Goal: Task Accomplishment & Management: Use online tool/utility

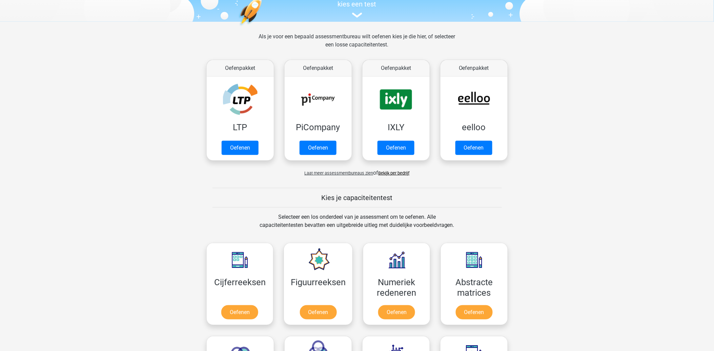
scroll to position [113, 0]
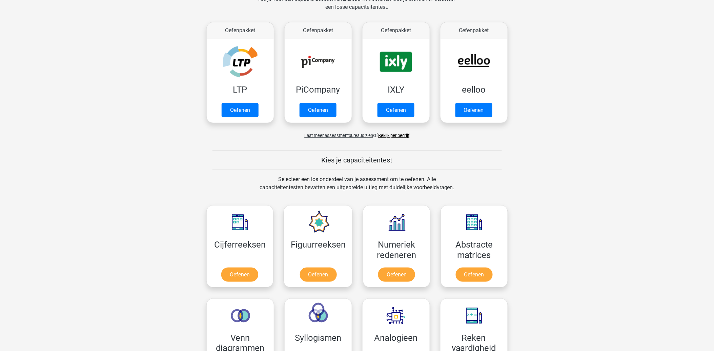
click at [398, 136] on link "Bekijk per bedrijf" at bounding box center [394, 135] width 31 height 5
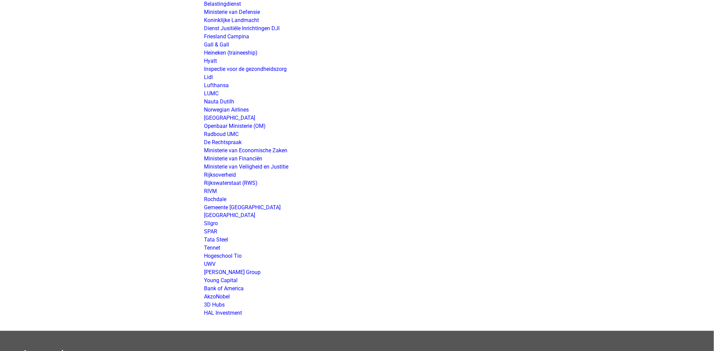
scroll to position [1205, 0]
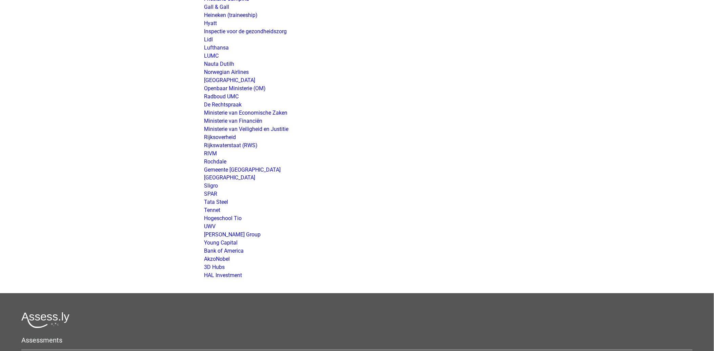
click at [263, 130] on link "Ministerie van Veiligheid en Justitie" at bounding box center [246, 129] width 84 height 6
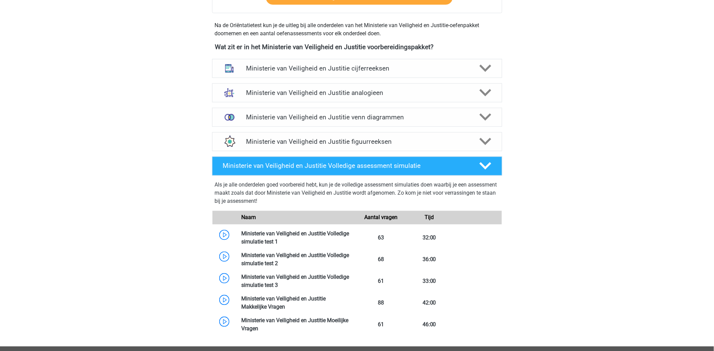
scroll to position [339, 0]
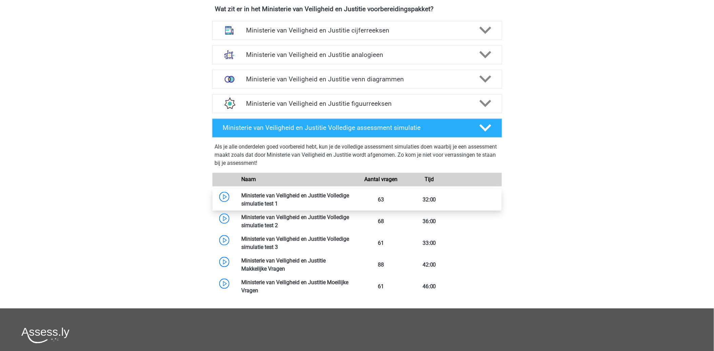
click at [278, 207] on link at bounding box center [278, 204] width 0 height 6
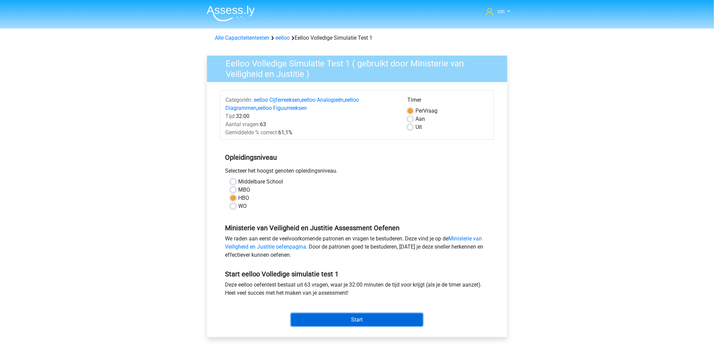
click at [369, 321] on input "Start" at bounding box center [357, 319] width 132 height 13
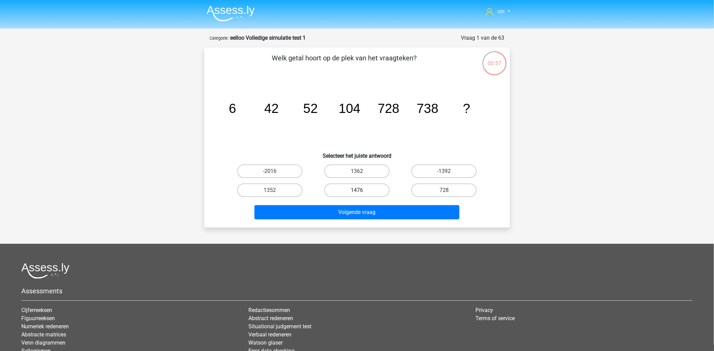
click at [359, 188] on label "1476" at bounding box center [357, 190] width 65 height 14
click at [359, 190] on input "1476" at bounding box center [359, 192] width 4 height 4
radio input "true"
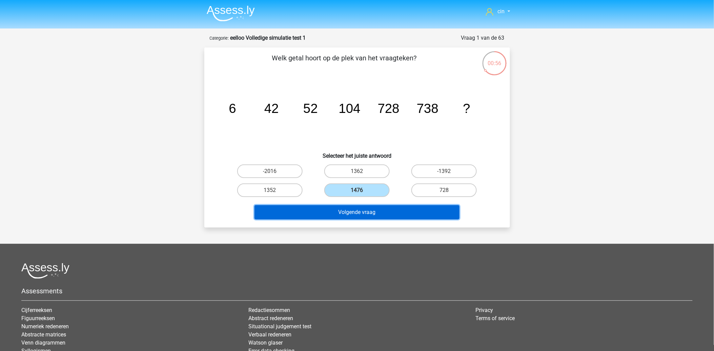
click at [357, 209] on button "Volgende vraag" at bounding box center [357, 212] width 205 height 14
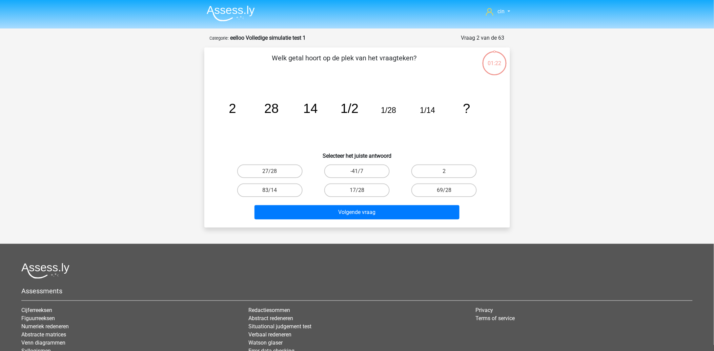
scroll to position [34, 0]
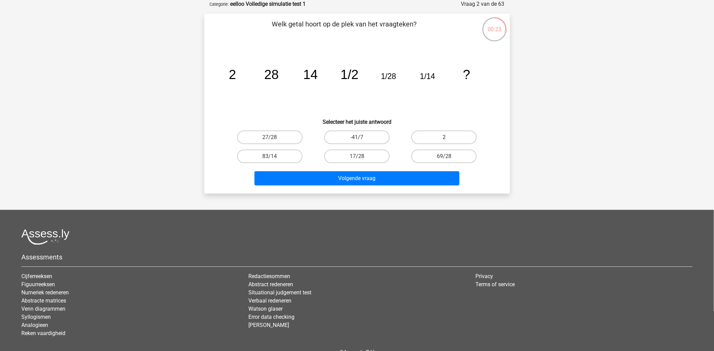
click at [461, 136] on label "2" at bounding box center [444, 138] width 65 height 14
click at [449, 137] on input "2" at bounding box center [447, 139] width 4 height 4
radio input "true"
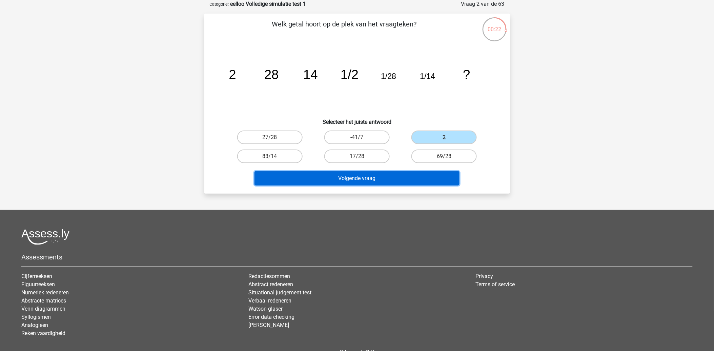
click at [334, 178] on button "Volgende vraag" at bounding box center [357, 178] width 205 height 14
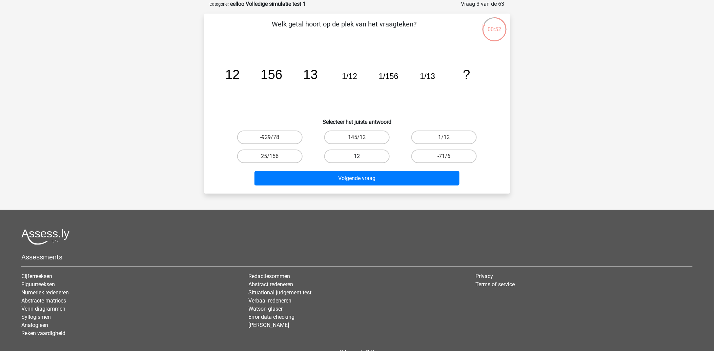
click at [351, 156] on label "12" at bounding box center [357, 157] width 65 height 14
click at [357, 156] on input "12" at bounding box center [359, 158] width 4 height 4
radio input "true"
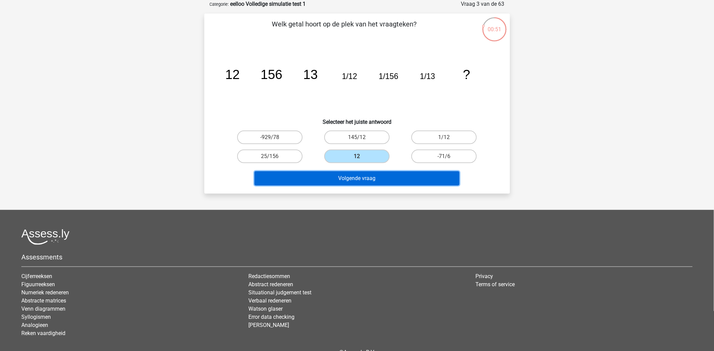
click at [350, 175] on button "Volgende vraag" at bounding box center [357, 178] width 205 height 14
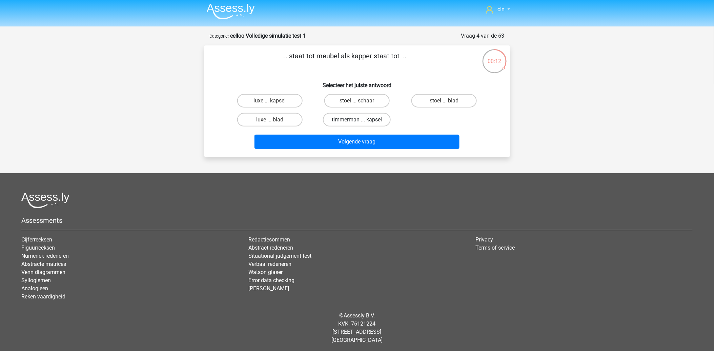
click at [339, 118] on label "timmerman ... kapsel" at bounding box center [357, 120] width 68 height 14
click at [357, 120] on input "timmerman ... kapsel" at bounding box center [359, 122] width 4 height 4
radio input "true"
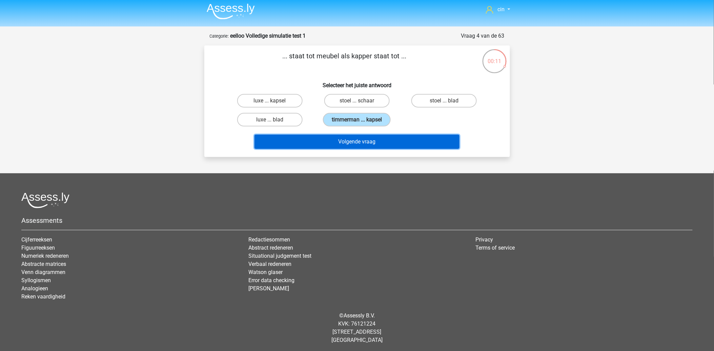
click at [336, 137] on button "Volgende vraag" at bounding box center [357, 142] width 205 height 14
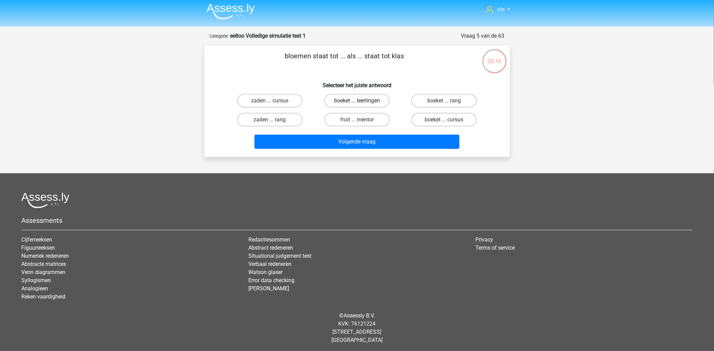
click at [353, 100] on label "boeket ... leerlingen" at bounding box center [357, 101] width 65 height 14
click at [357, 101] on input "boeket ... leerlingen" at bounding box center [359, 103] width 4 height 4
radio input "true"
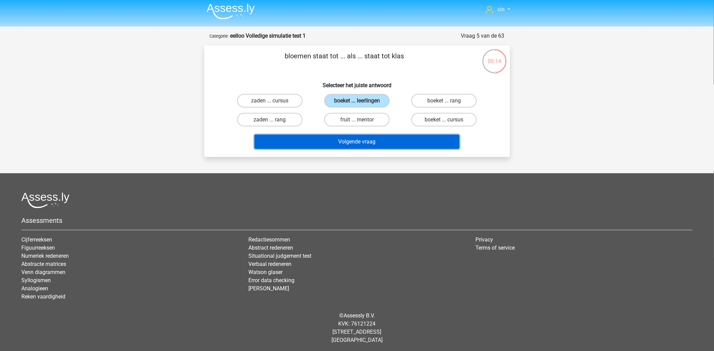
click at [357, 143] on button "Volgende vraag" at bounding box center [357, 142] width 205 height 14
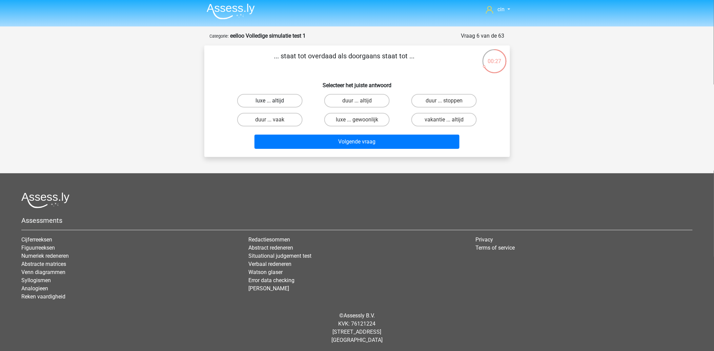
click at [283, 98] on label "luxe ... altijd" at bounding box center [269, 101] width 65 height 14
click at [274, 101] on input "luxe ... altijd" at bounding box center [272, 103] width 4 height 4
radio input "true"
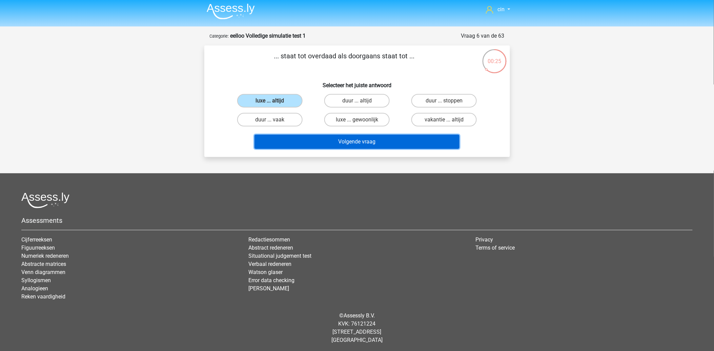
click at [348, 138] on button "Volgende vraag" at bounding box center [357, 142] width 205 height 14
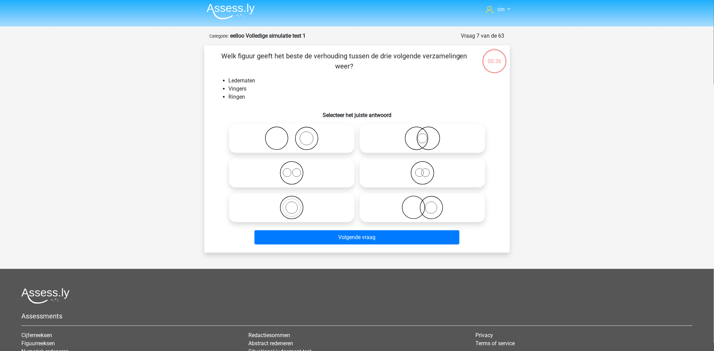
scroll to position [34, 0]
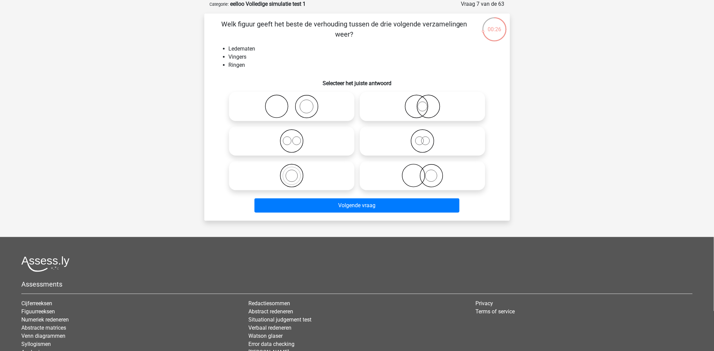
click at [307, 101] on icon at bounding box center [292, 107] width 120 height 24
click at [296, 101] on input "radio" at bounding box center [294, 101] width 4 height 4
radio input "true"
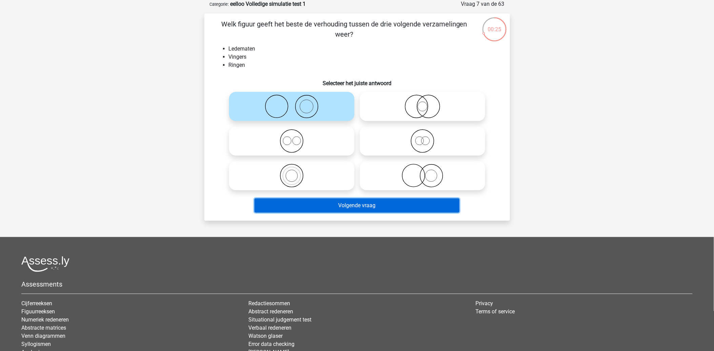
click at [357, 202] on button "Volgende vraag" at bounding box center [357, 205] width 205 height 14
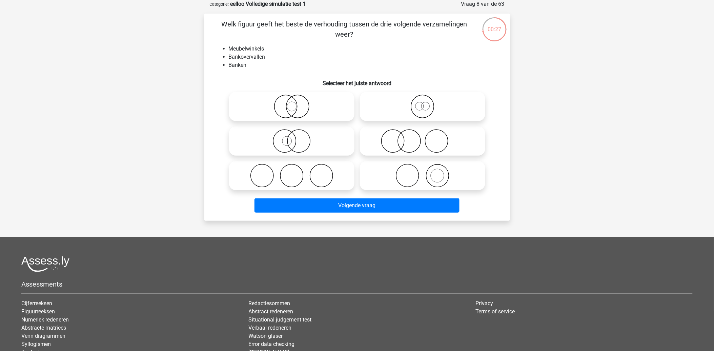
click at [351, 183] on icon at bounding box center [292, 176] width 120 height 24
click at [296, 172] on input "radio" at bounding box center [294, 170] width 4 height 4
radio input "true"
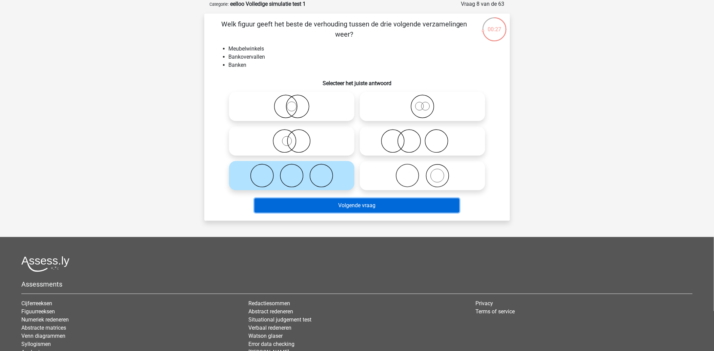
click at [358, 208] on button "Volgende vraag" at bounding box center [357, 205] width 205 height 14
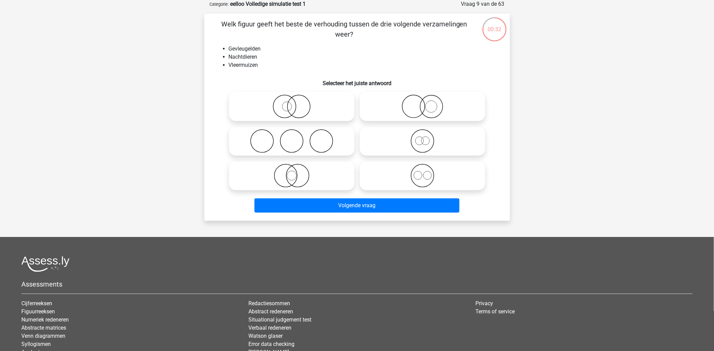
click at [289, 176] on icon at bounding box center [292, 176] width 120 height 24
click at [292, 172] on input "radio" at bounding box center [294, 170] width 4 height 4
radio input "true"
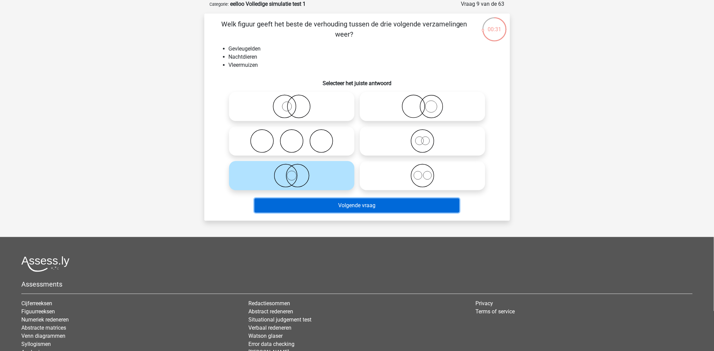
click at [306, 206] on button "Volgende vraag" at bounding box center [357, 205] width 205 height 14
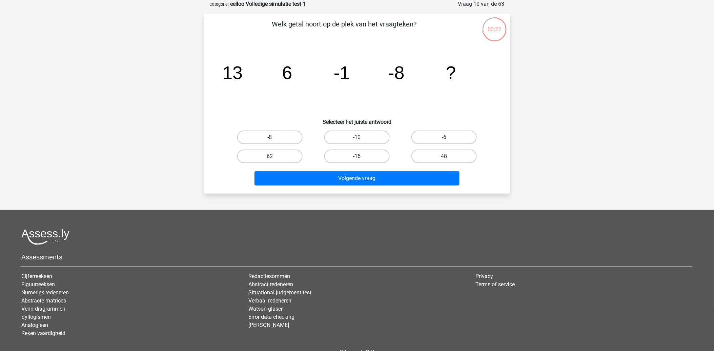
click at [357, 151] on label "-15" at bounding box center [357, 157] width 65 height 14
click at [357, 156] on input "-15" at bounding box center [359, 158] width 4 height 4
radio input "true"
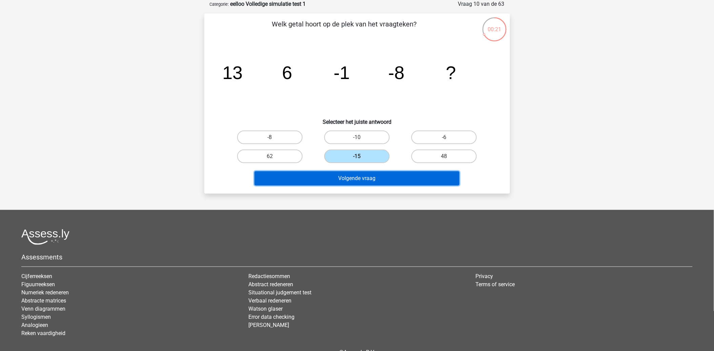
click at [349, 174] on button "Volgende vraag" at bounding box center [357, 178] width 205 height 14
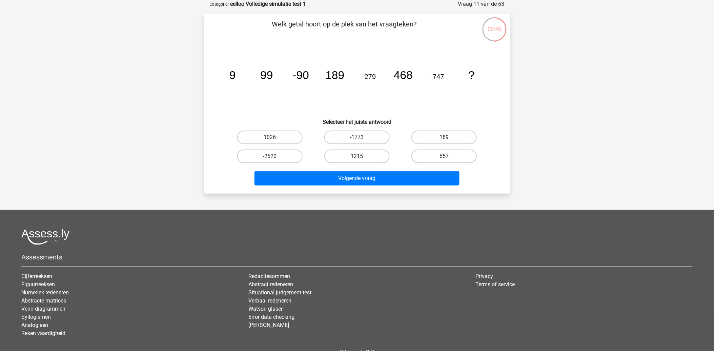
click at [445, 158] on input "657" at bounding box center [447, 158] width 4 height 4
radio input "true"
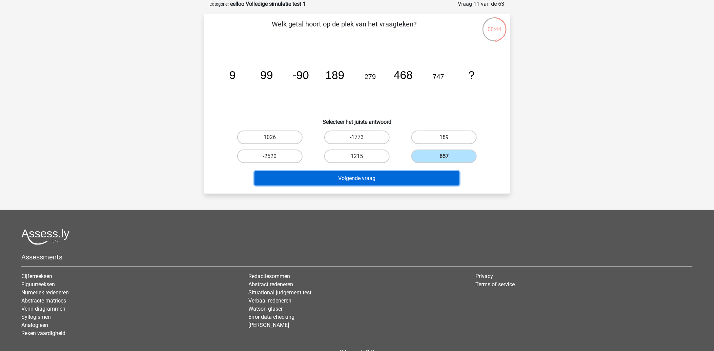
click at [399, 181] on button "Volgende vraag" at bounding box center [357, 178] width 205 height 14
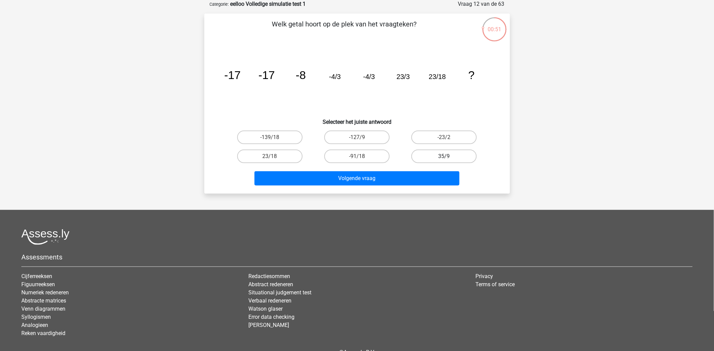
click at [443, 155] on label "35/9" at bounding box center [444, 157] width 65 height 14
click at [445, 156] on input "35/9" at bounding box center [447, 158] width 4 height 4
radio input "true"
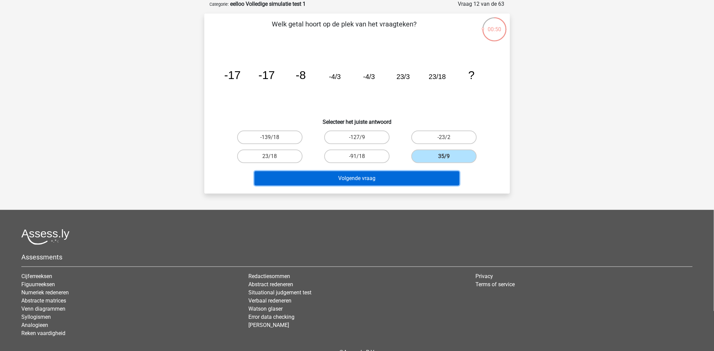
click at [357, 176] on button "Volgende vraag" at bounding box center [357, 178] width 205 height 14
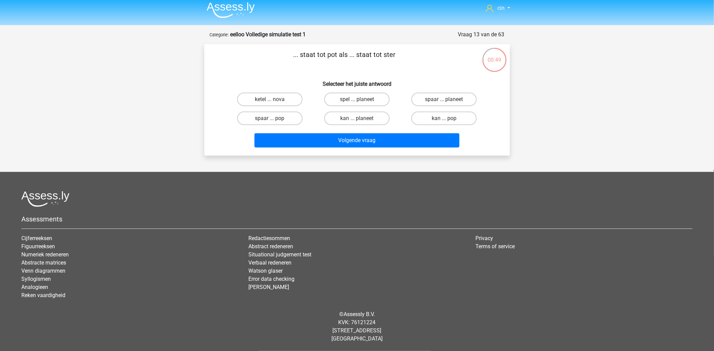
scroll to position [2, 0]
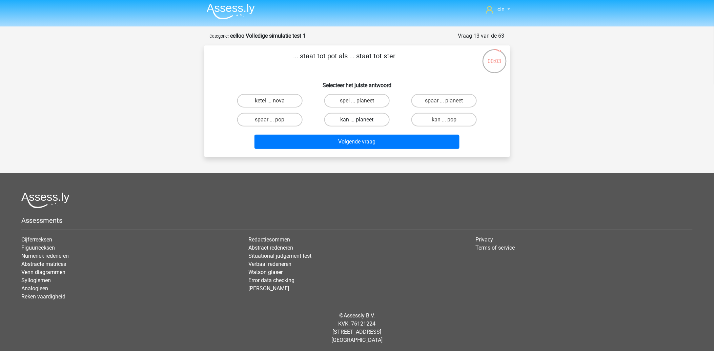
click at [349, 119] on label "kan ... planeet" at bounding box center [357, 120] width 65 height 14
click at [357, 120] on input "kan ... planeet" at bounding box center [359, 122] width 4 height 4
radio input "true"
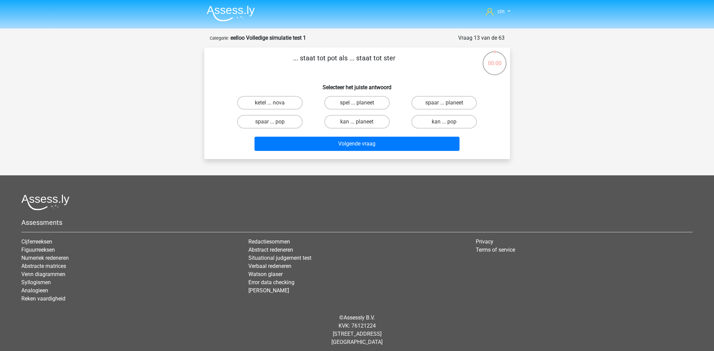
scroll to position [2, 0]
click at [269, 120] on label "brood ... band" at bounding box center [269, 122] width 65 height 14
click at [270, 122] on input "brood ... band" at bounding box center [272, 124] width 4 height 4
radio input "true"
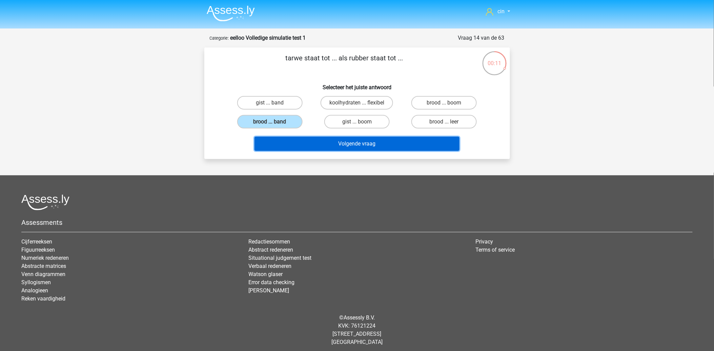
click at [350, 144] on button "Volgende vraag" at bounding box center [357, 144] width 205 height 14
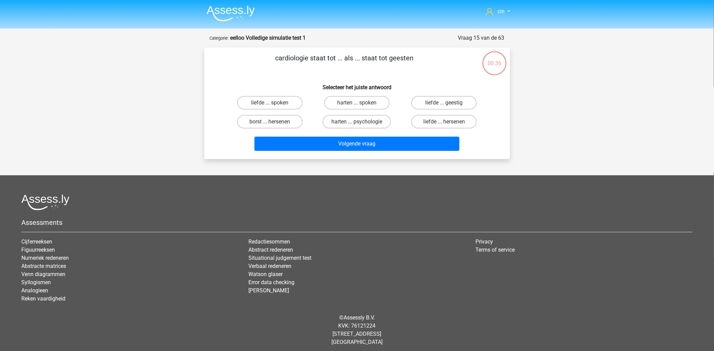
scroll to position [2, 0]
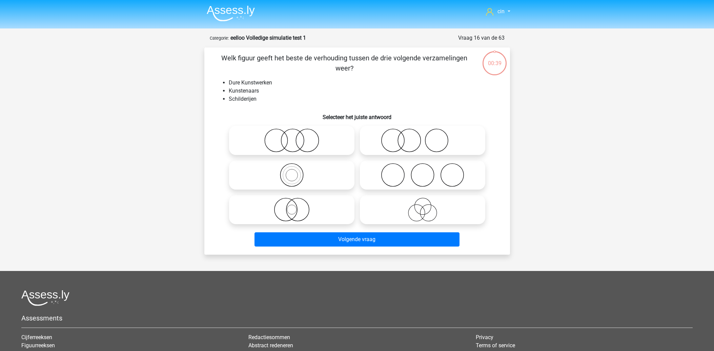
scroll to position [2, 0]
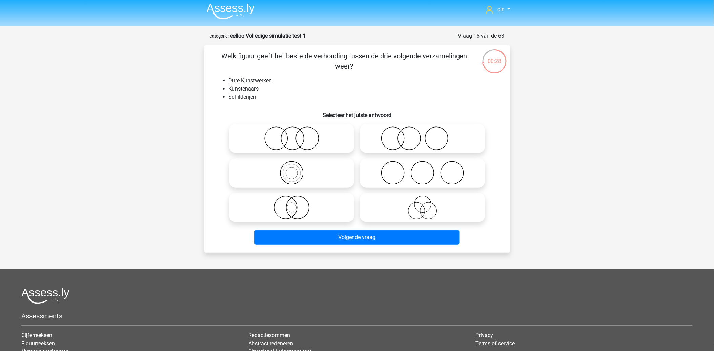
click at [289, 139] on icon at bounding box center [292, 138] width 120 height 24
click at [292, 135] on input "radio" at bounding box center [294, 133] width 4 height 4
radio input "true"
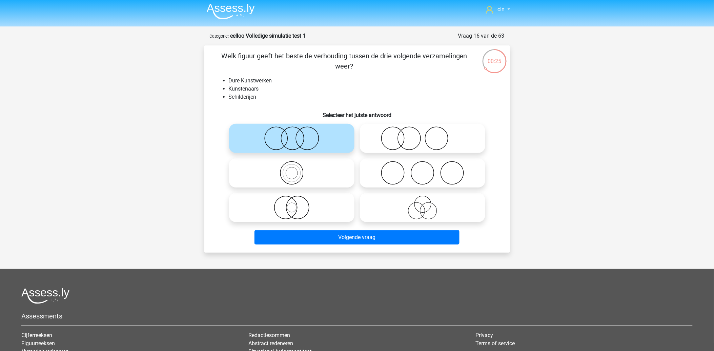
click at [432, 131] on icon at bounding box center [423, 138] width 120 height 24
click at [427, 131] on input "radio" at bounding box center [425, 133] width 4 height 4
radio input "true"
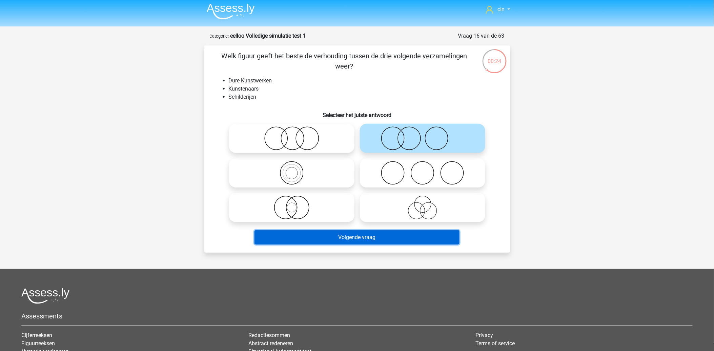
click at [354, 238] on button "Volgende vraag" at bounding box center [357, 237] width 205 height 14
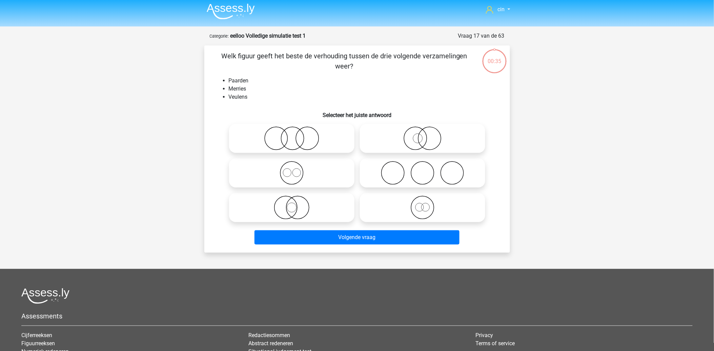
scroll to position [34, 0]
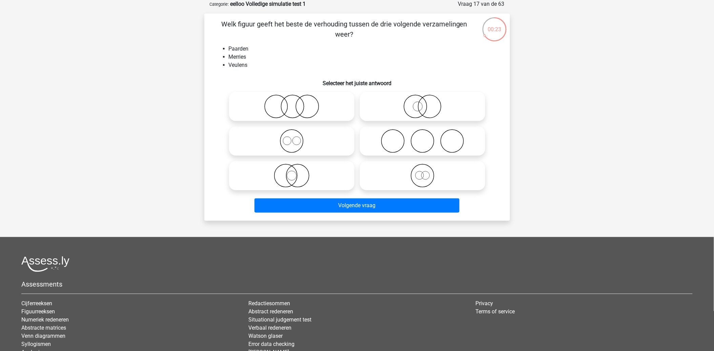
click at [298, 145] on icon at bounding box center [292, 141] width 120 height 24
click at [296, 138] on input "radio" at bounding box center [294, 135] width 4 height 4
radio input "true"
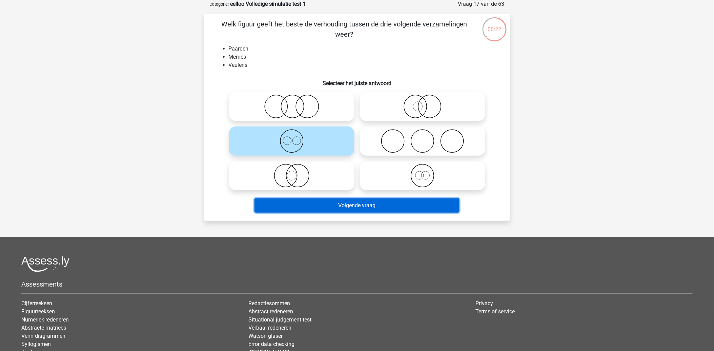
click at [347, 210] on button "Volgende vraag" at bounding box center [357, 205] width 205 height 14
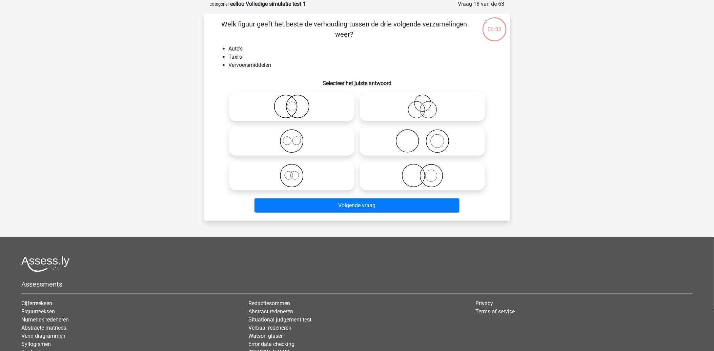
drag, startPoint x: 289, startPoint y: 135, endPoint x: 299, endPoint y: 144, distance: 13.7
click at [289, 136] on icon at bounding box center [292, 141] width 120 height 24
click at [292, 136] on input "radio" at bounding box center [294, 135] width 4 height 4
radio input "true"
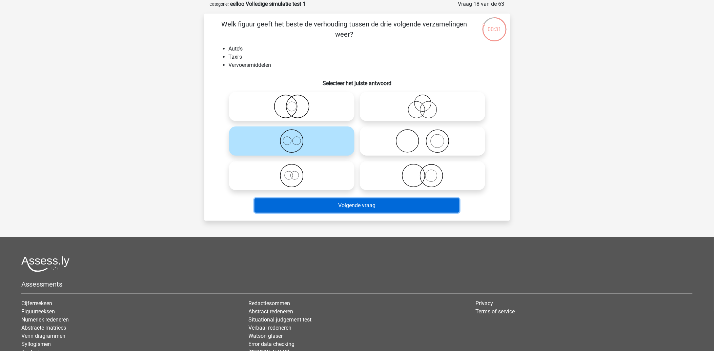
click at [350, 205] on button "Volgende vraag" at bounding box center [357, 205] width 205 height 14
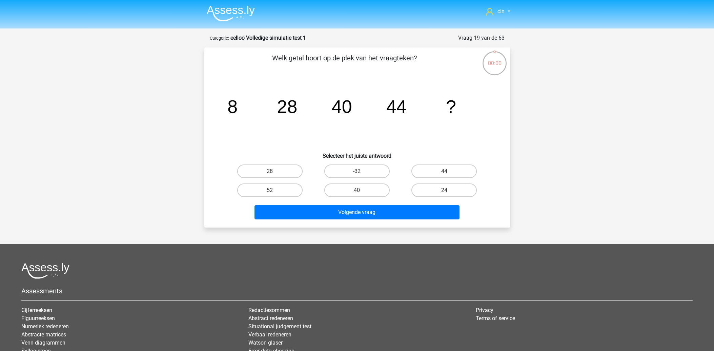
scroll to position [34, 0]
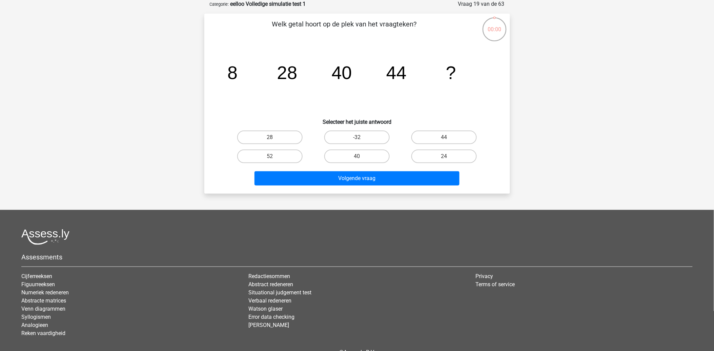
click at [272, 156] on input "52" at bounding box center [272, 158] width 4 height 4
radio input "true"
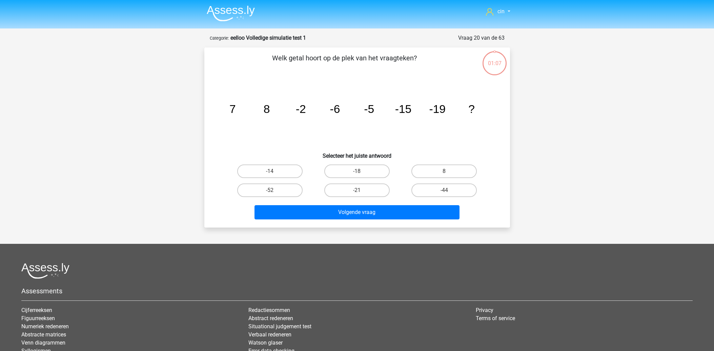
scroll to position [34, 0]
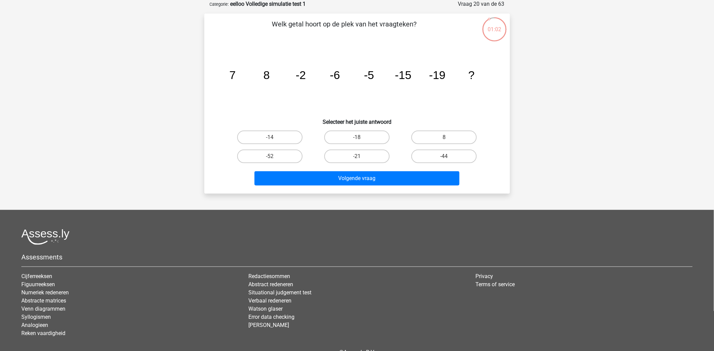
click at [247, 99] on icon "image/svg+xml 7 [DATE] -[DATE] -19 ?" at bounding box center [357, 79] width 273 height 68
click at [361, 136] on label "-18" at bounding box center [357, 138] width 65 height 14
click at [361, 137] on input "-18" at bounding box center [359, 139] width 4 height 4
radio input "true"
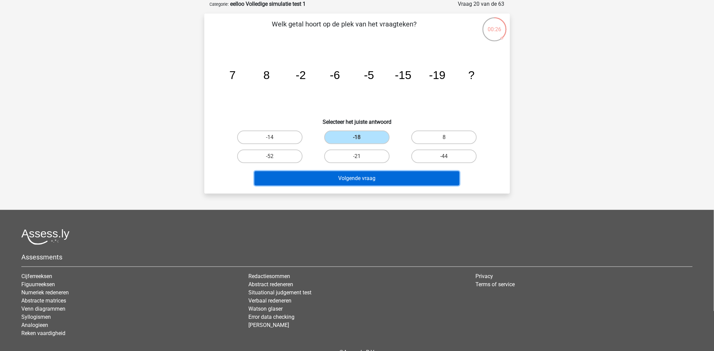
click at [344, 172] on button "Volgende vraag" at bounding box center [357, 178] width 205 height 14
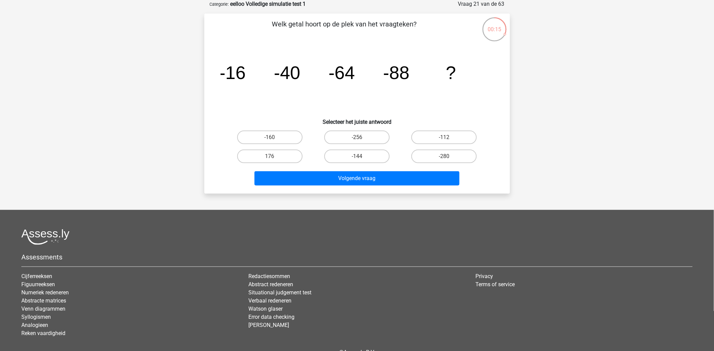
click at [361, 156] on input "-144" at bounding box center [359, 158] width 4 height 4
radio input "true"
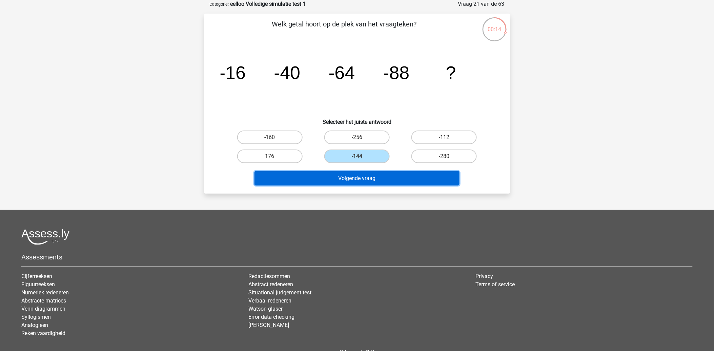
click at [360, 182] on button "Volgende vraag" at bounding box center [357, 178] width 205 height 14
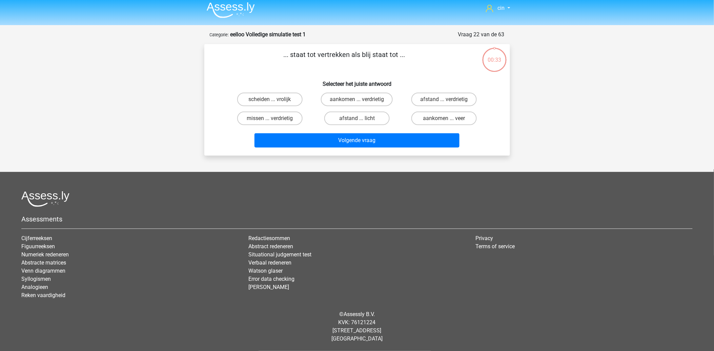
scroll to position [2, 0]
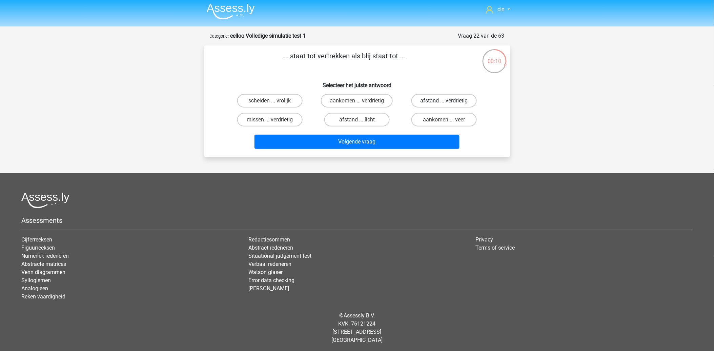
click at [416, 99] on label "afstand ... verdrietig" at bounding box center [444, 101] width 65 height 14
click at [445, 101] on input "afstand ... verdrietig" at bounding box center [447, 103] width 4 height 4
radio input "true"
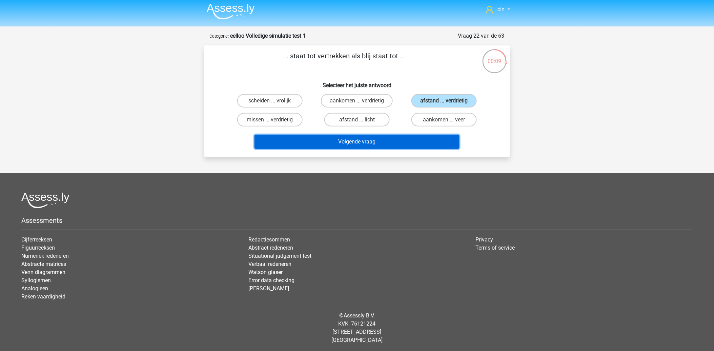
click at [372, 139] on button "Volgende vraag" at bounding box center [357, 142] width 205 height 14
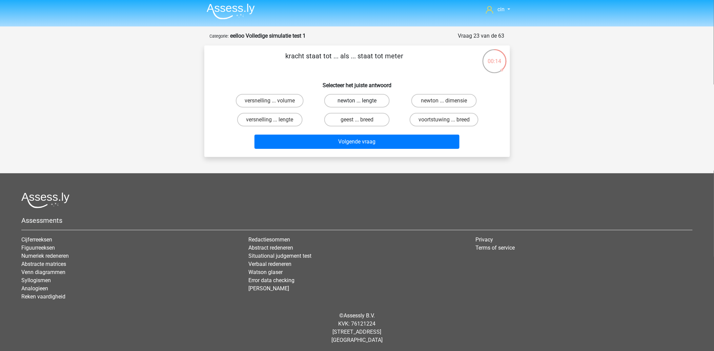
click at [360, 98] on label "newton ... lengte" at bounding box center [357, 101] width 65 height 14
click at [360, 101] on input "newton ... lengte" at bounding box center [359, 103] width 4 height 4
radio input "true"
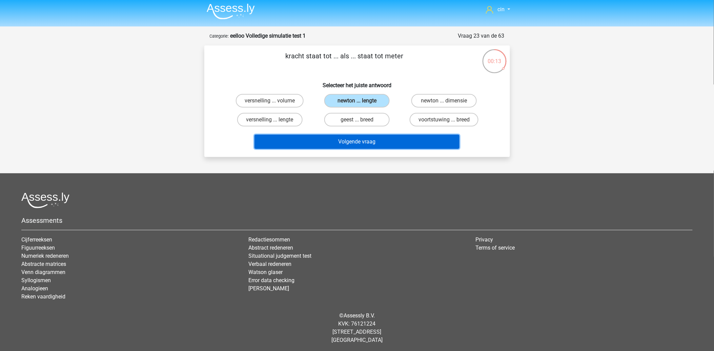
click at [360, 140] on button "Volgende vraag" at bounding box center [357, 142] width 205 height 14
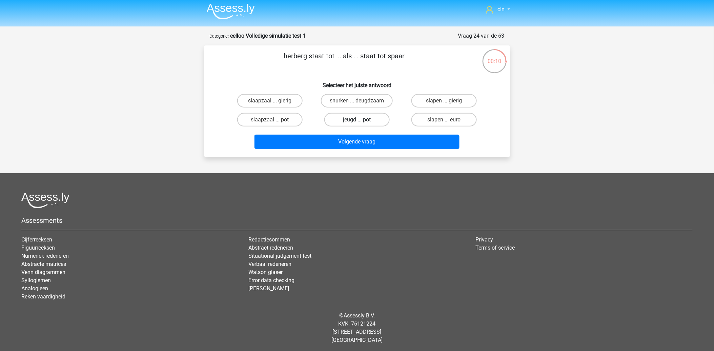
click at [358, 117] on label "jeugd ... pot" at bounding box center [357, 120] width 65 height 14
click at [358, 120] on input "jeugd ... pot" at bounding box center [359, 122] width 4 height 4
radio input "true"
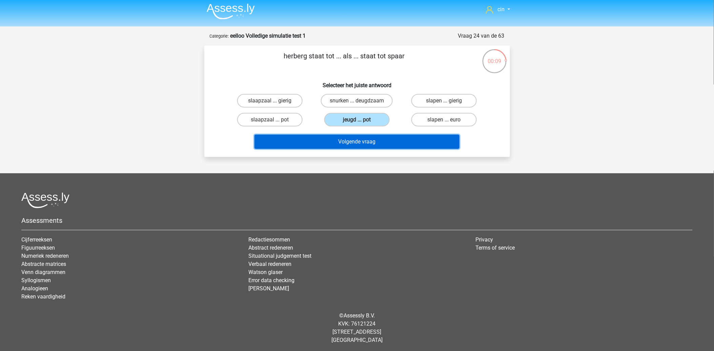
click at [363, 138] on button "Volgende vraag" at bounding box center [357, 142] width 205 height 14
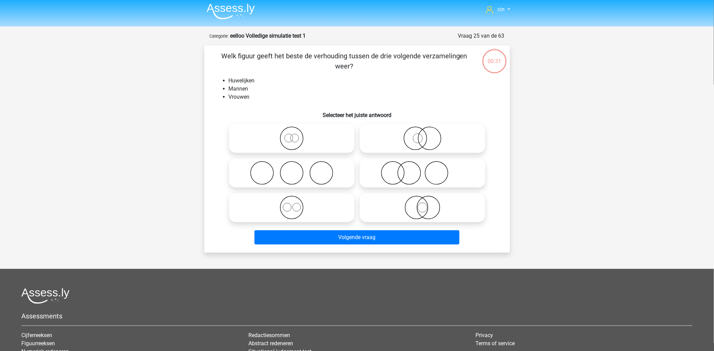
scroll to position [34, 0]
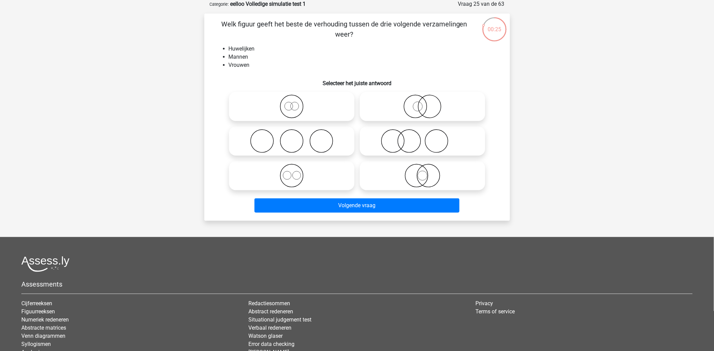
click at [292, 108] on icon at bounding box center [292, 107] width 120 height 24
click at [292, 103] on input "radio" at bounding box center [294, 101] width 4 height 4
radio input "true"
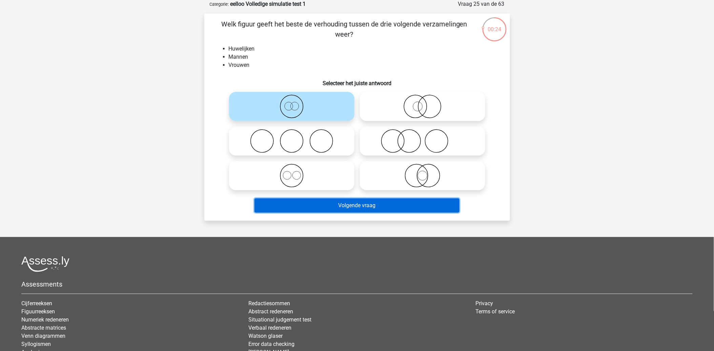
click at [355, 202] on button "Volgende vraag" at bounding box center [357, 205] width 205 height 14
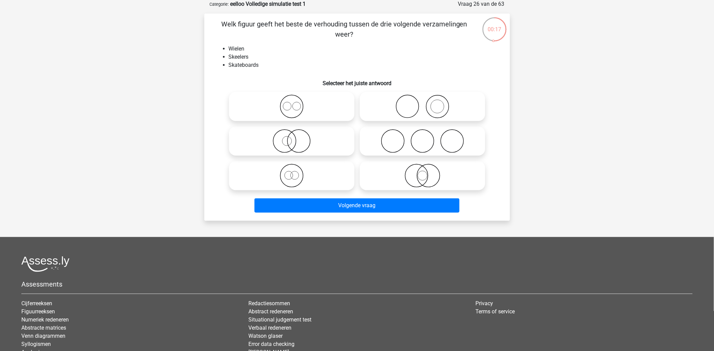
click at [285, 105] on icon at bounding box center [292, 107] width 120 height 24
click at [292, 103] on input "radio" at bounding box center [294, 101] width 4 height 4
radio input "true"
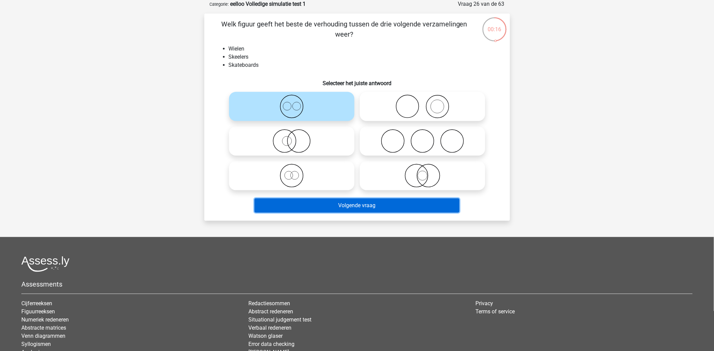
click at [351, 200] on button "Volgende vraag" at bounding box center [357, 205] width 205 height 14
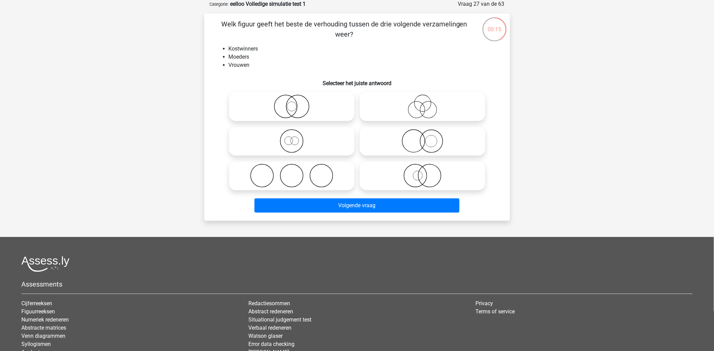
click at [290, 107] on icon at bounding box center [292, 107] width 120 height 24
click at [292, 103] on input "radio" at bounding box center [294, 101] width 4 height 4
radio input "true"
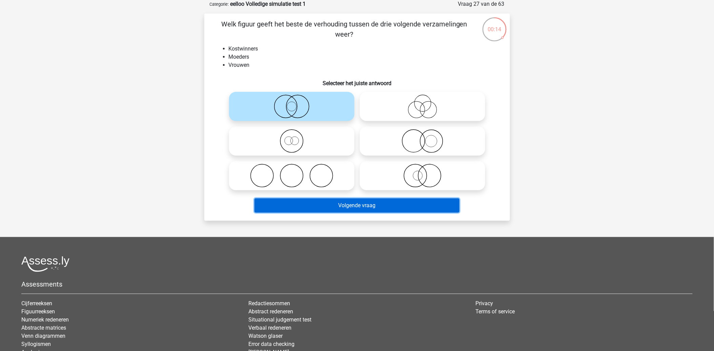
click at [361, 205] on button "Volgende vraag" at bounding box center [357, 205] width 205 height 14
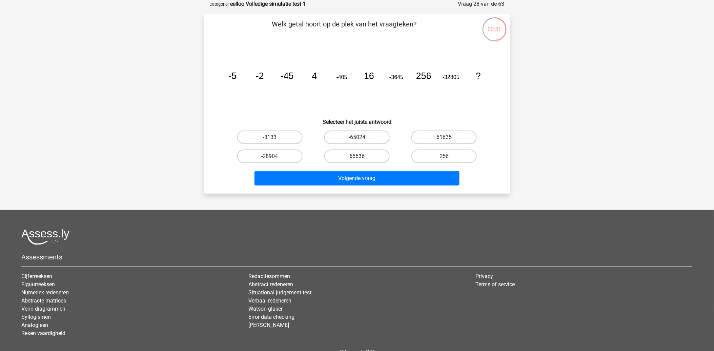
click at [353, 156] on label "65536" at bounding box center [357, 157] width 65 height 14
click at [357, 156] on input "65536" at bounding box center [359, 158] width 4 height 4
radio input "true"
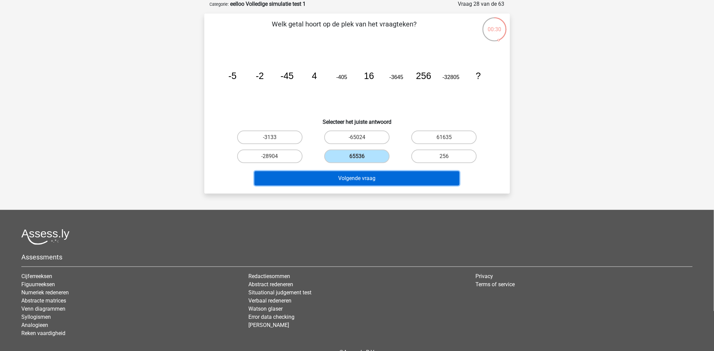
click at [356, 171] on button "Volgende vraag" at bounding box center [357, 178] width 205 height 14
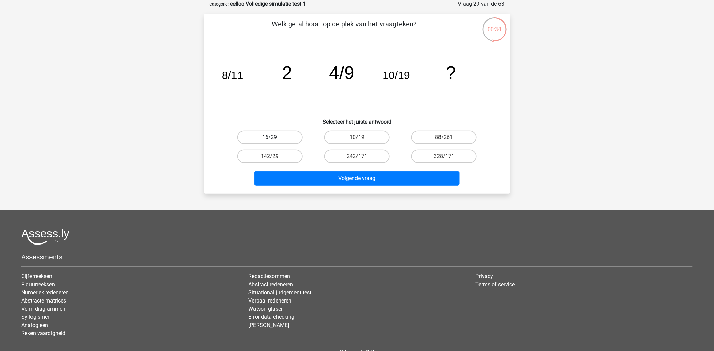
click at [285, 138] on label "16/29" at bounding box center [269, 138] width 65 height 14
click at [274, 138] on input "16/29" at bounding box center [272, 139] width 4 height 4
radio input "true"
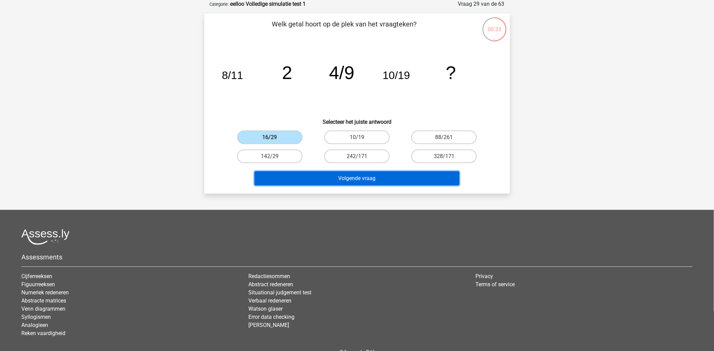
click at [372, 178] on button "Volgende vraag" at bounding box center [357, 178] width 205 height 14
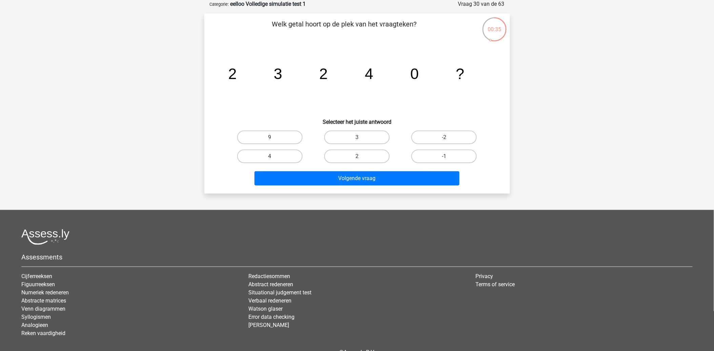
click at [384, 162] on div "2" at bounding box center [357, 156] width 87 height 19
click at [384, 158] on label "2" at bounding box center [357, 157] width 65 height 14
click at [361, 158] on input "2" at bounding box center [359, 158] width 4 height 4
radio input "true"
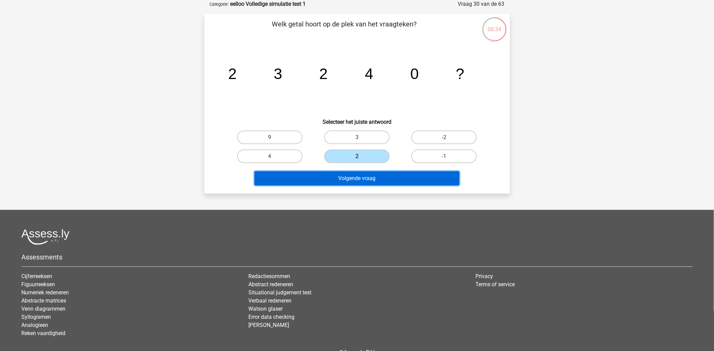
click at [377, 174] on button "Volgende vraag" at bounding box center [357, 178] width 205 height 14
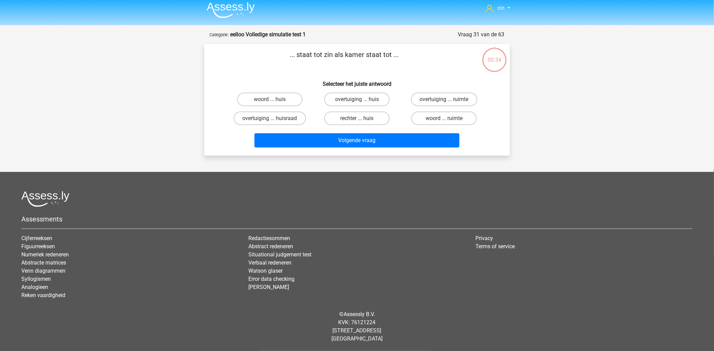
scroll to position [2, 0]
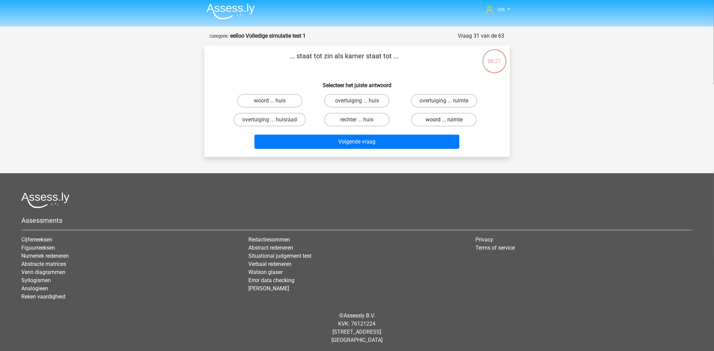
click at [428, 120] on label "woord ... ruimte" at bounding box center [444, 120] width 65 height 14
click at [445, 120] on input "woord ... ruimte" at bounding box center [447, 122] width 4 height 4
radio input "true"
click at [266, 97] on label "woord ... huis" at bounding box center [269, 101] width 65 height 14
click at [270, 101] on input "woord ... huis" at bounding box center [272, 103] width 4 height 4
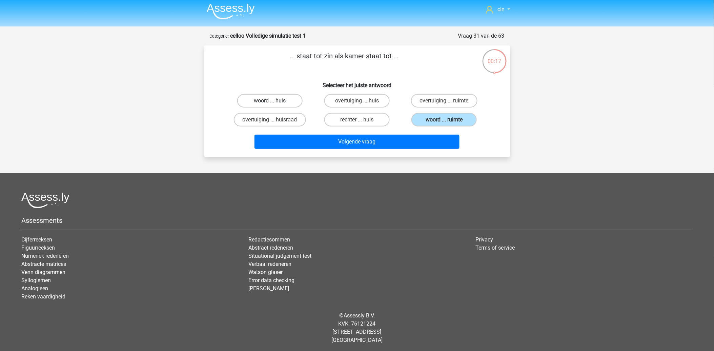
radio input "true"
click at [431, 116] on label "woord ... ruimte" at bounding box center [444, 120] width 65 height 14
click at [445, 120] on input "woord ... ruimte" at bounding box center [447, 122] width 4 height 4
radio input "true"
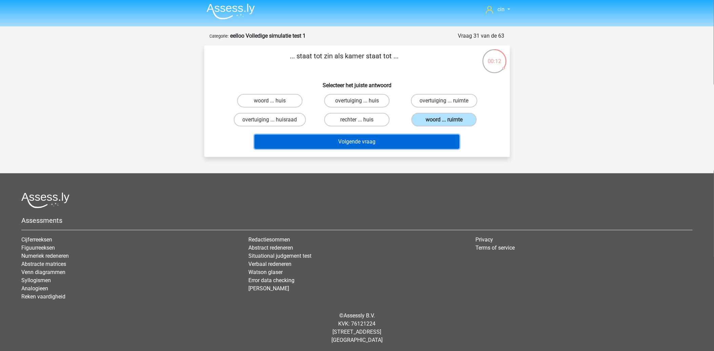
click at [363, 139] on button "Volgende vraag" at bounding box center [357, 142] width 205 height 14
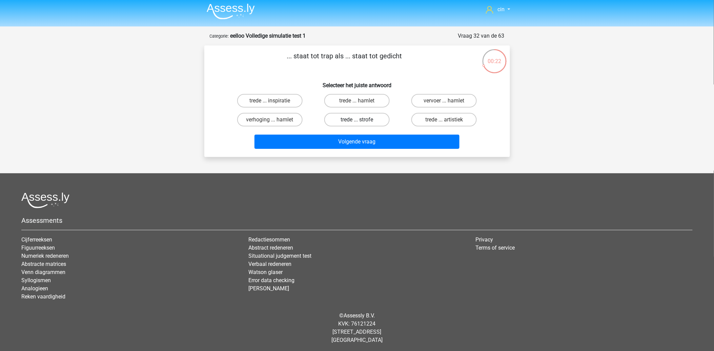
click at [338, 115] on label "trede ... strofe" at bounding box center [357, 120] width 65 height 14
click at [357, 120] on input "trede ... strofe" at bounding box center [359, 122] width 4 height 4
radio input "true"
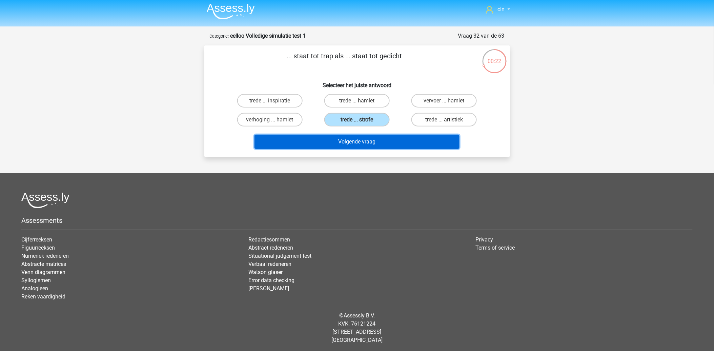
click at [335, 142] on button "Volgende vraag" at bounding box center [357, 142] width 205 height 14
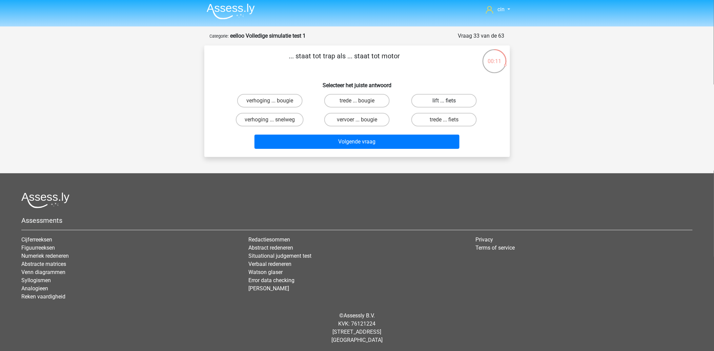
click at [455, 96] on label "lift ... fiets" at bounding box center [444, 101] width 65 height 14
click at [449, 101] on input "lift ... fiets" at bounding box center [447, 103] width 4 height 4
radio input "true"
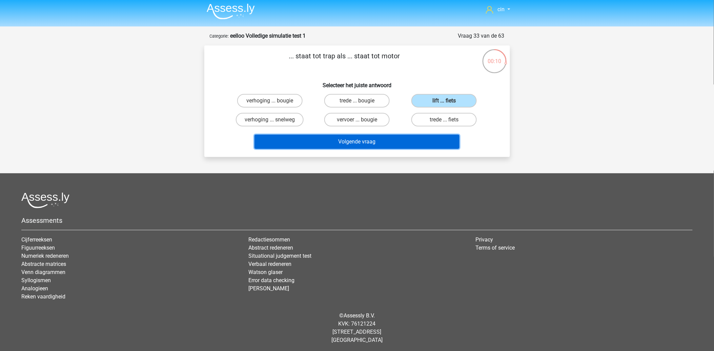
click at [322, 141] on button "Volgende vraag" at bounding box center [357, 142] width 205 height 14
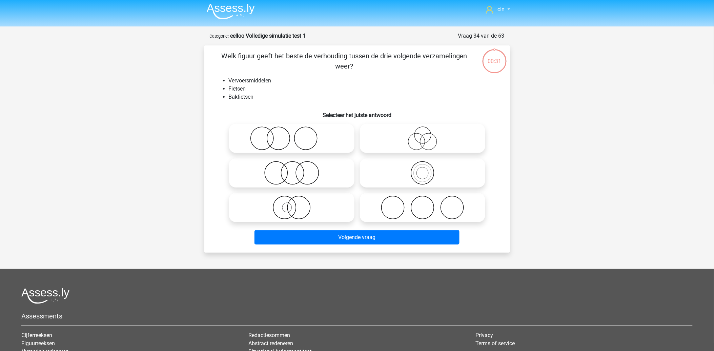
scroll to position [34, 0]
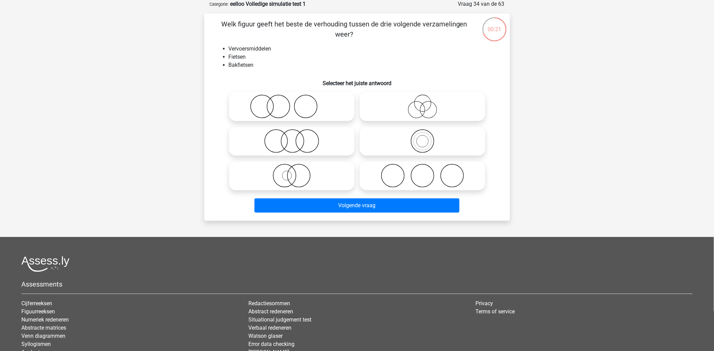
click at [290, 174] on icon at bounding box center [292, 176] width 120 height 24
click at [292, 172] on input "radio" at bounding box center [294, 170] width 4 height 4
radio input "true"
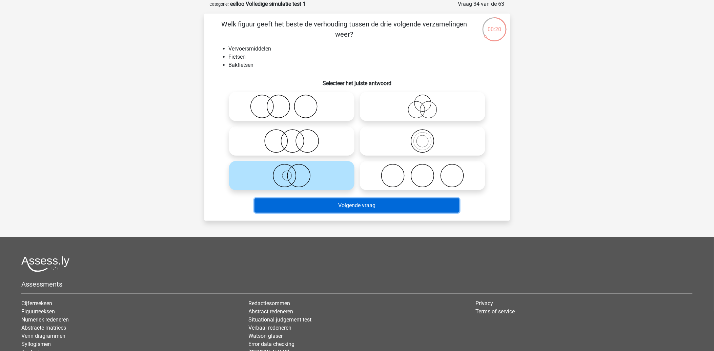
click at [374, 202] on button "Volgende vraag" at bounding box center [357, 205] width 205 height 14
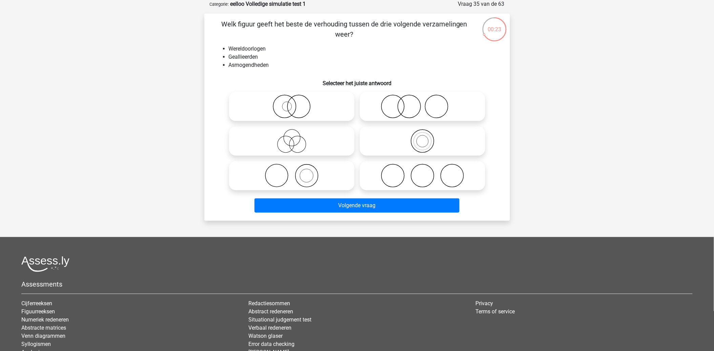
click at [394, 176] on icon at bounding box center [423, 176] width 120 height 24
click at [423, 172] on input "radio" at bounding box center [425, 170] width 4 height 4
radio input "true"
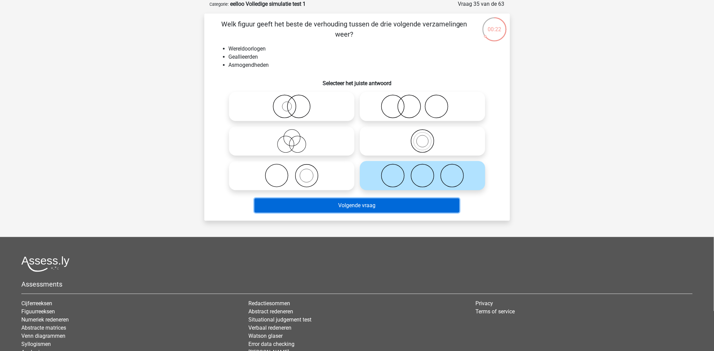
click at [358, 205] on button "Volgende vraag" at bounding box center [357, 205] width 205 height 14
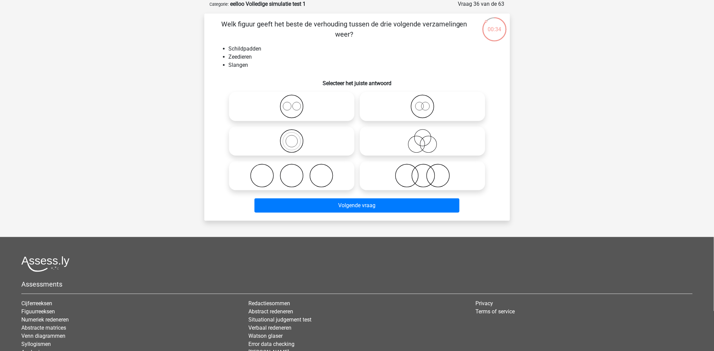
click at [420, 112] on icon at bounding box center [423, 107] width 120 height 24
click at [423, 103] on input "radio" at bounding box center [425, 101] width 4 height 4
radio input "true"
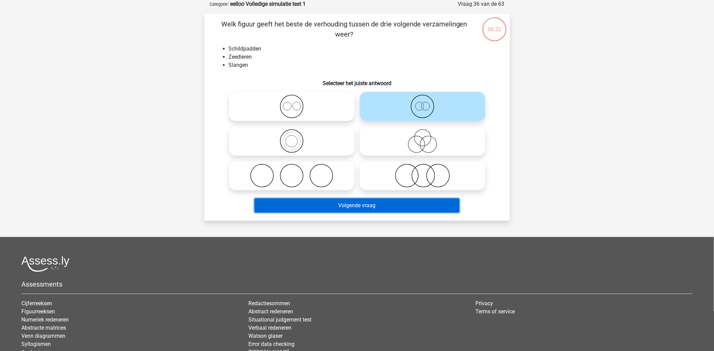
click at [344, 206] on button "Volgende vraag" at bounding box center [357, 205] width 205 height 14
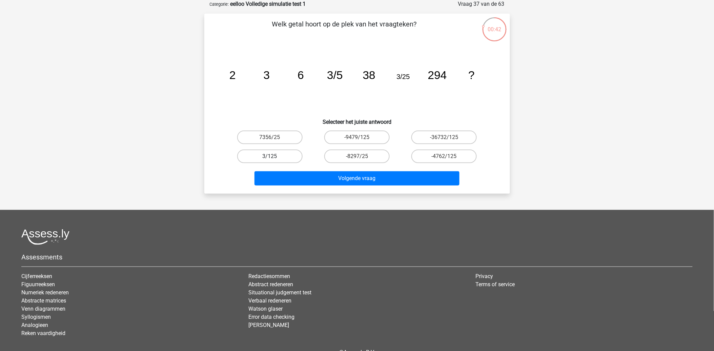
click at [259, 154] on label "3/125" at bounding box center [269, 157] width 65 height 14
click at [270, 156] on input "3/125" at bounding box center [272, 158] width 4 height 4
radio input "true"
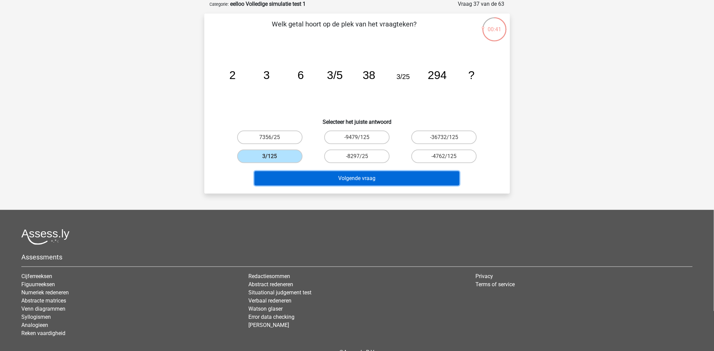
click at [341, 180] on button "Volgende vraag" at bounding box center [357, 178] width 205 height 14
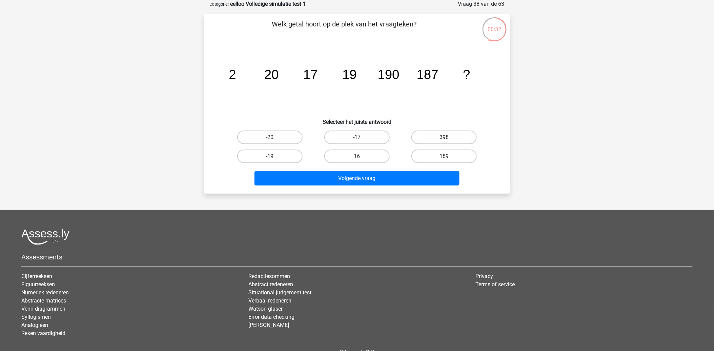
click at [444, 135] on label "398" at bounding box center [444, 138] width 65 height 14
click at [445, 137] on input "398" at bounding box center [447, 139] width 4 height 4
radio input "true"
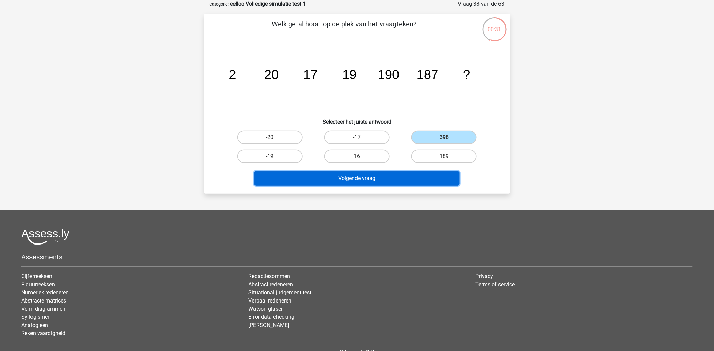
click at [364, 171] on button "Volgende vraag" at bounding box center [357, 178] width 205 height 14
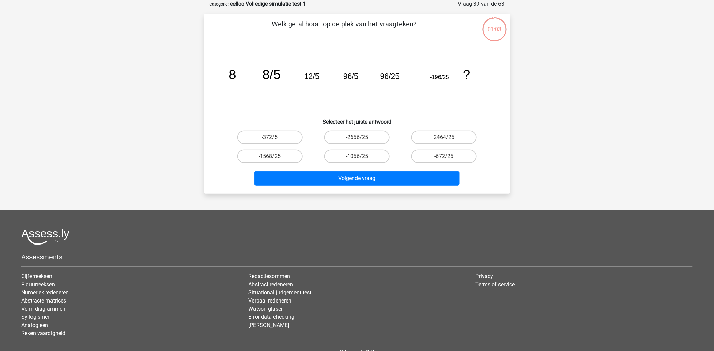
scroll to position [0, 0]
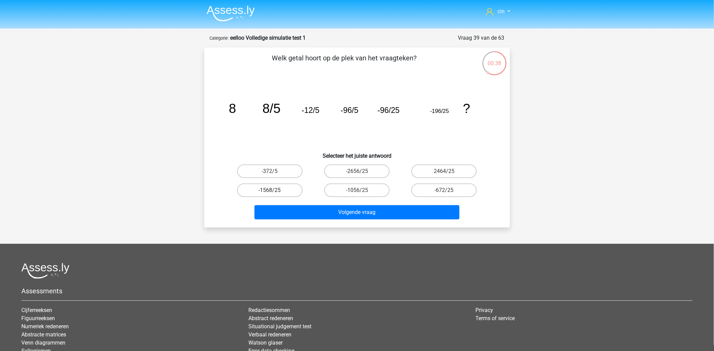
click at [270, 188] on label "-1568/25" at bounding box center [269, 190] width 65 height 14
click at [270, 190] on input "-1568/25" at bounding box center [272, 192] width 4 height 4
radio input "true"
click at [353, 184] on label "-1056/25" at bounding box center [357, 190] width 65 height 14
click at [357, 190] on input "-1056/25" at bounding box center [359, 192] width 4 height 4
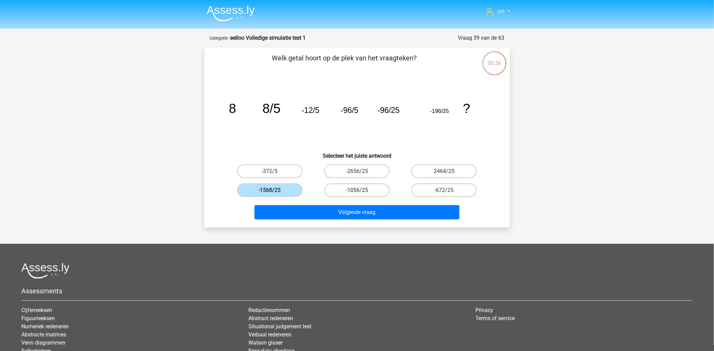
radio input "true"
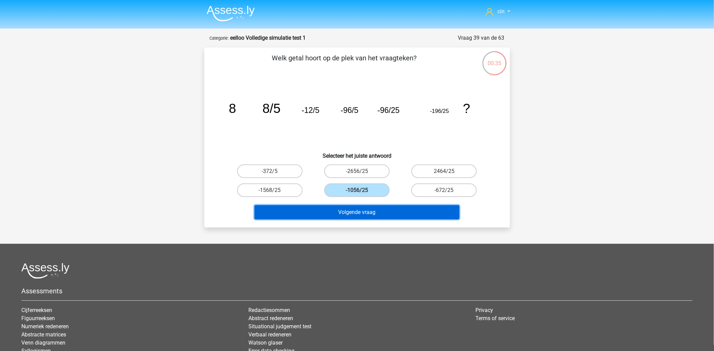
click at [367, 207] on button "Volgende vraag" at bounding box center [357, 212] width 205 height 14
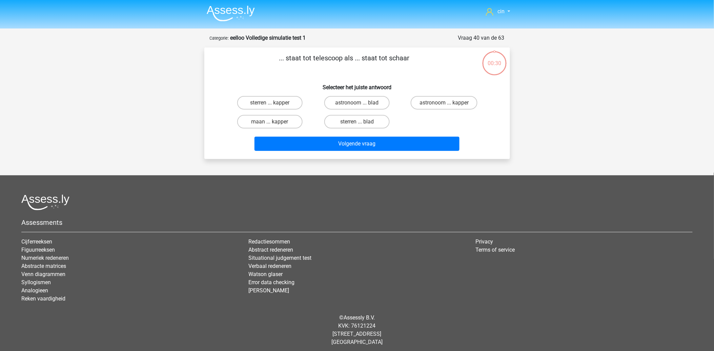
scroll to position [2, 0]
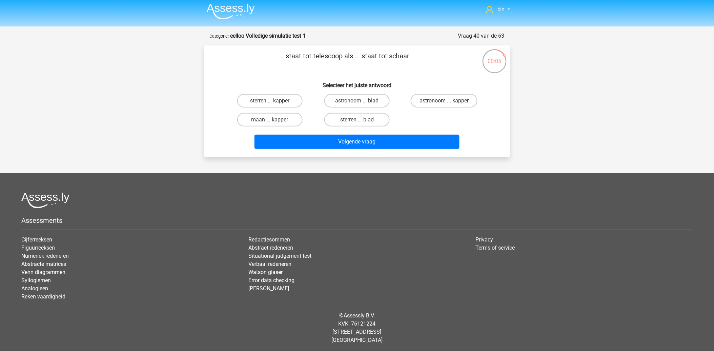
drag, startPoint x: 449, startPoint y: 97, endPoint x: 445, endPoint y: 100, distance: 5.1
click at [447, 99] on label "astronoom ... kapper" at bounding box center [444, 101] width 67 height 14
click at [447, 101] on input "astronoom ... kapper" at bounding box center [447, 103] width 4 height 4
radio input "true"
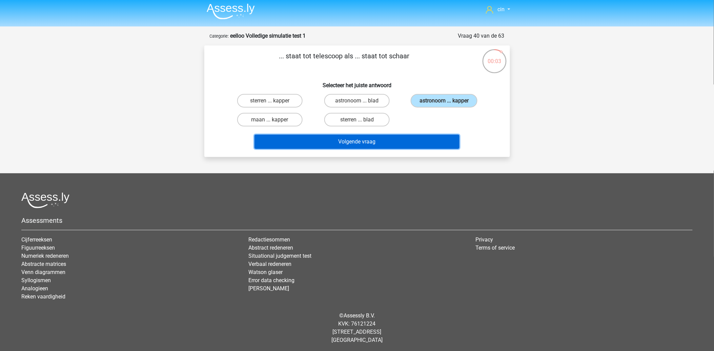
click at [350, 137] on button "Volgende vraag" at bounding box center [357, 142] width 205 height 14
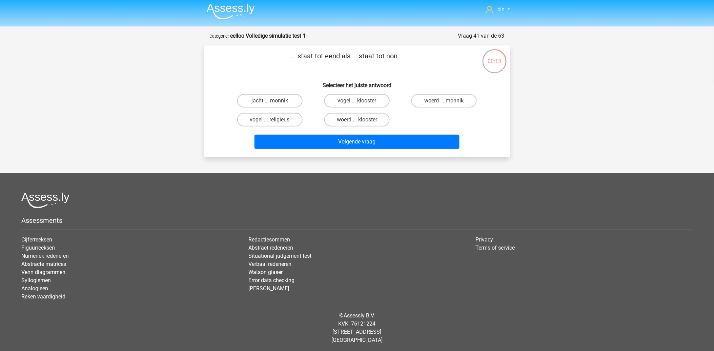
click at [358, 102] on input "vogel ... klooster" at bounding box center [359, 103] width 4 height 4
radio input "true"
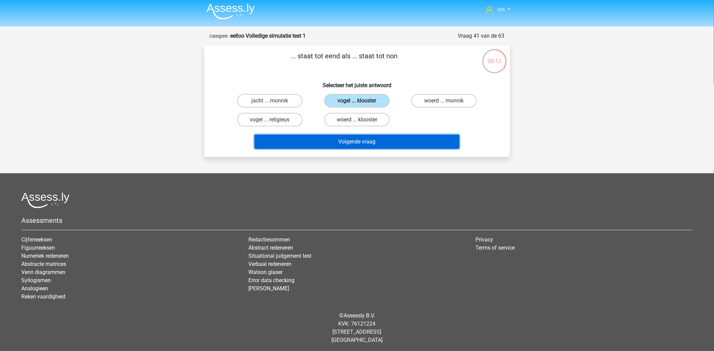
click at [370, 140] on button "Volgende vraag" at bounding box center [357, 142] width 205 height 14
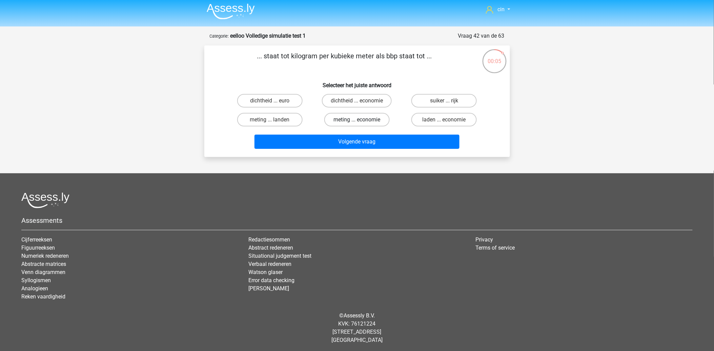
click at [348, 115] on label "meting ... economie" at bounding box center [357, 120] width 65 height 14
click at [357, 120] on input "meting ... economie" at bounding box center [359, 122] width 4 height 4
radio input "true"
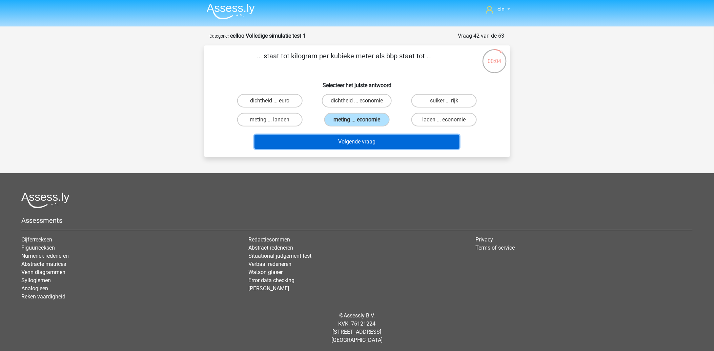
click at [343, 144] on button "Volgende vraag" at bounding box center [357, 142] width 205 height 14
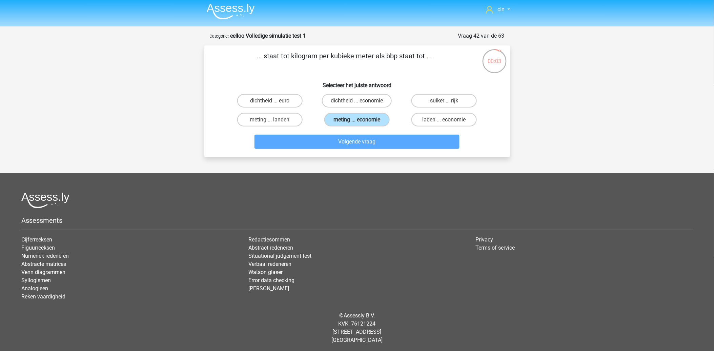
scroll to position [34, 0]
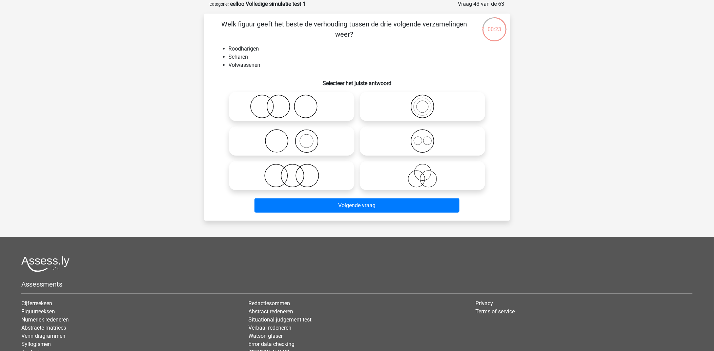
click at [269, 114] on icon at bounding box center [292, 107] width 120 height 24
click at [292, 103] on input "radio" at bounding box center [294, 101] width 4 height 4
radio input "true"
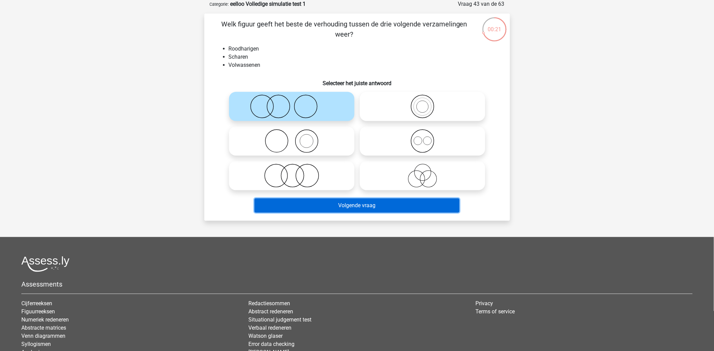
click at [363, 209] on button "Volgende vraag" at bounding box center [357, 205] width 205 height 14
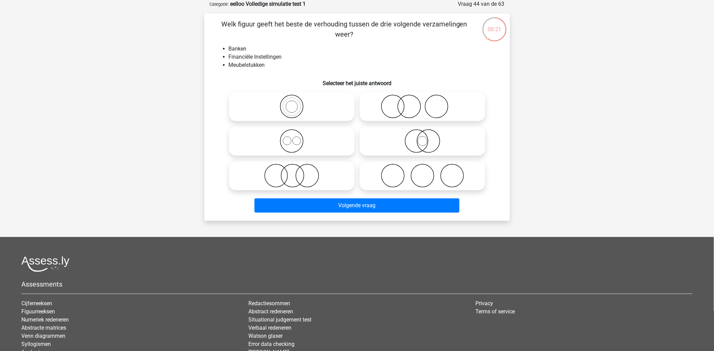
click at [425, 167] on icon at bounding box center [423, 176] width 120 height 24
click at [425, 168] on input "radio" at bounding box center [425, 170] width 4 height 4
radio input "true"
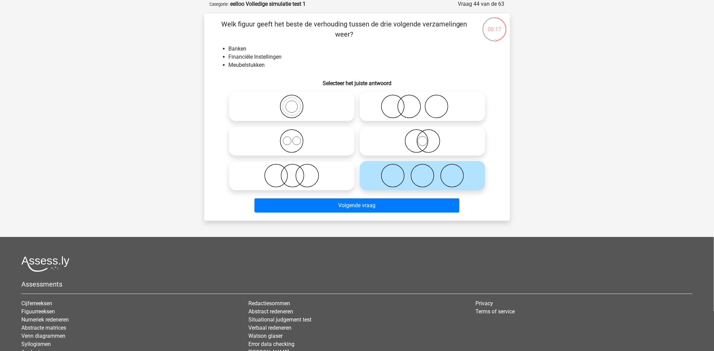
click at [417, 107] on icon at bounding box center [423, 107] width 120 height 24
click at [423, 103] on input "radio" at bounding box center [425, 101] width 4 height 4
radio input "true"
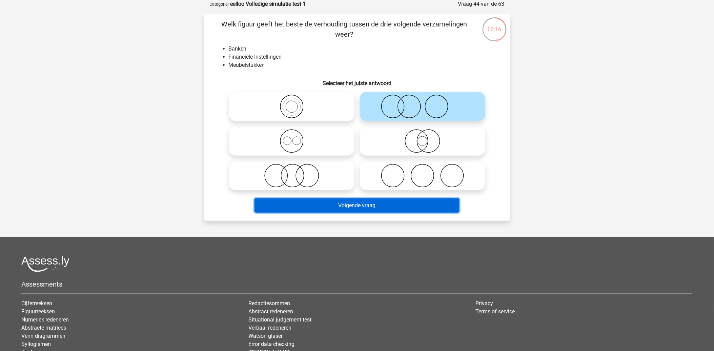
click at [347, 204] on button "Volgende vraag" at bounding box center [357, 205] width 205 height 14
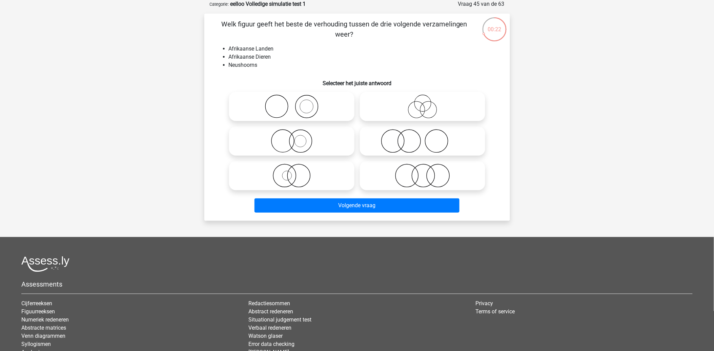
click at [290, 178] on icon at bounding box center [292, 176] width 120 height 24
click at [292, 172] on input "radio" at bounding box center [294, 170] width 4 height 4
radio input "true"
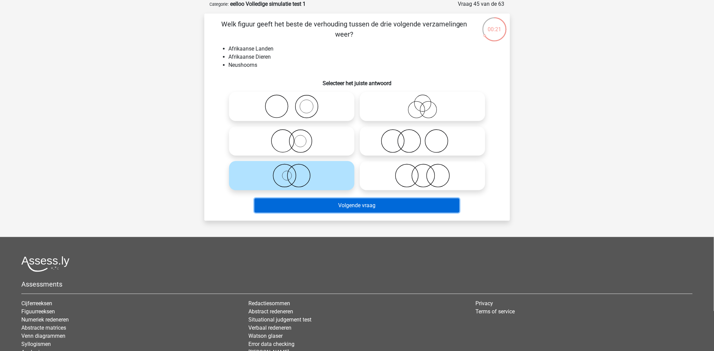
click at [363, 204] on button "Volgende vraag" at bounding box center [357, 205] width 205 height 14
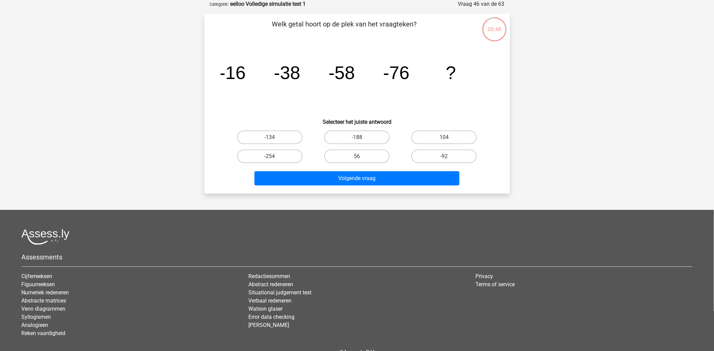
scroll to position [0, 0]
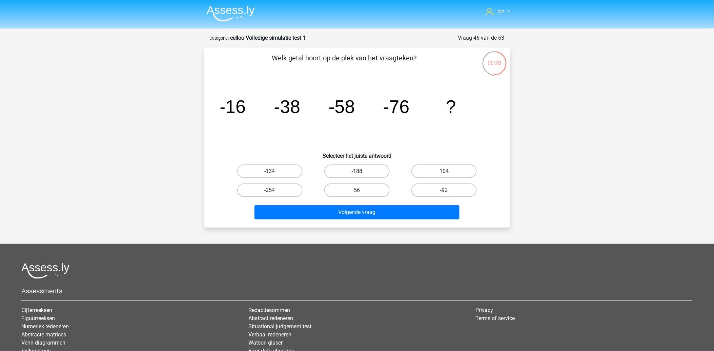
click at [337, 164] on label "-188" at bounding box center [357, 171] width 65 height 14
click at [357, 171] on input "-188" at bounding box center [359, 173] width 4 height 4
radio input "true"
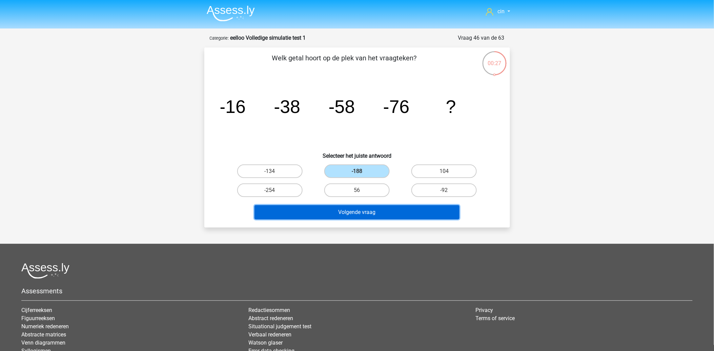
click at [344, 210] on button "Volgende vraag" at bounding box center [357, 212] width 205 height 14
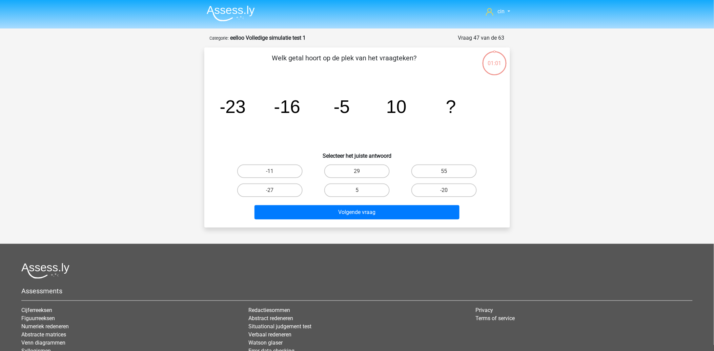
scroll to position [34, 0]
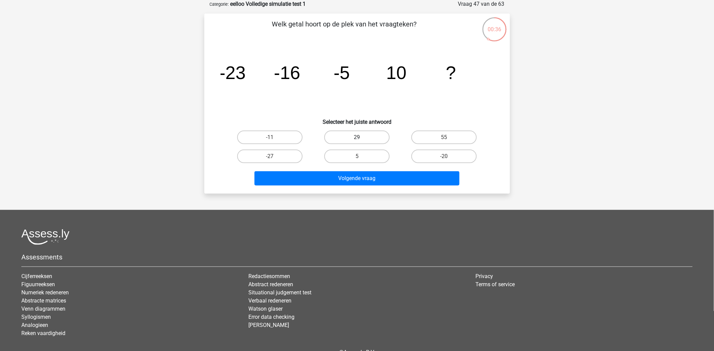
click at [346, 138] on label "29" at bounding box center [357, 138] width 65 height 14
click at [357, 138] on input "29" at bounding box center [359, 139] width 4 height 4
radio input "true"
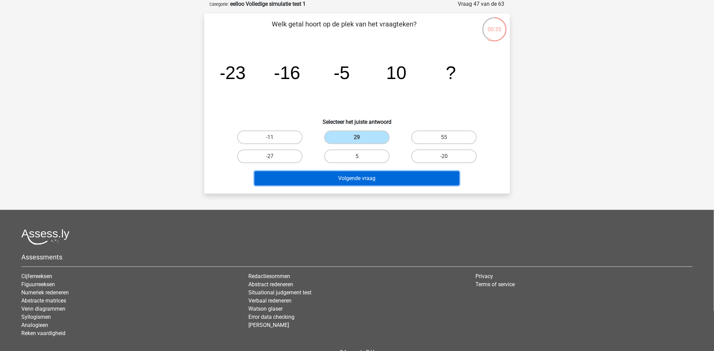
click at [343, 174] on button "Volgende vraag" at bounding box center [357, 178] width 205 height 14
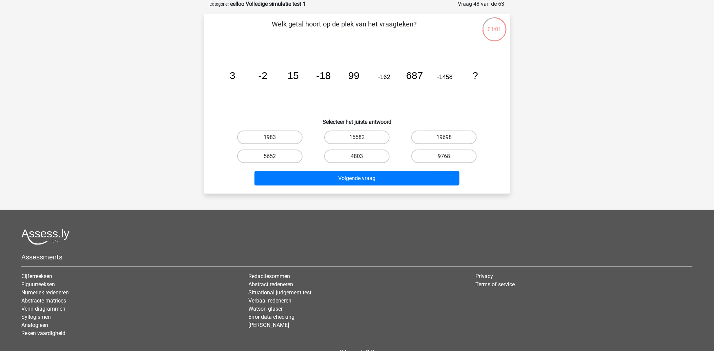
drag, startPoint x: 372, startPoint y: 155, endPoint x: 368, endPoint y: 157, distance: 4.2
click at [370, 157] on label "4803" at bounding box center [357, 157] width 65 height 14
click at [361, 157] on input "4803" at bounding box center [359, 158] width 4 height 4
radio input "true"
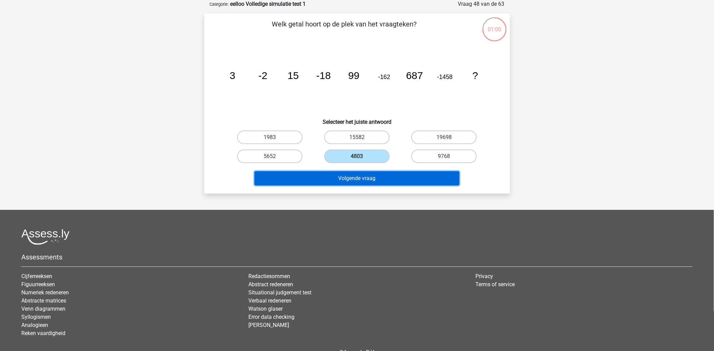
click at [352, 173] on button "Volgende vraag" at bounding box center [357, 178] width 205 height 14
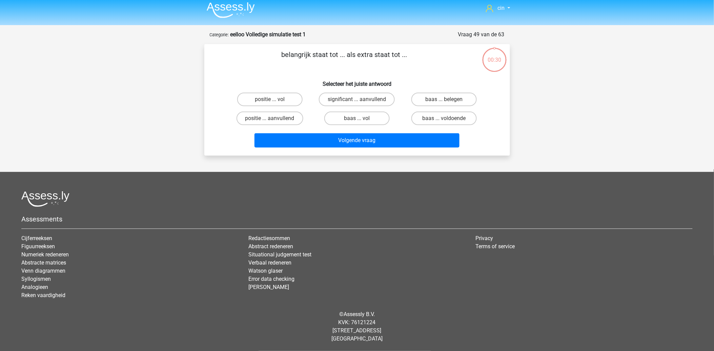
scroll to position [2, 0]
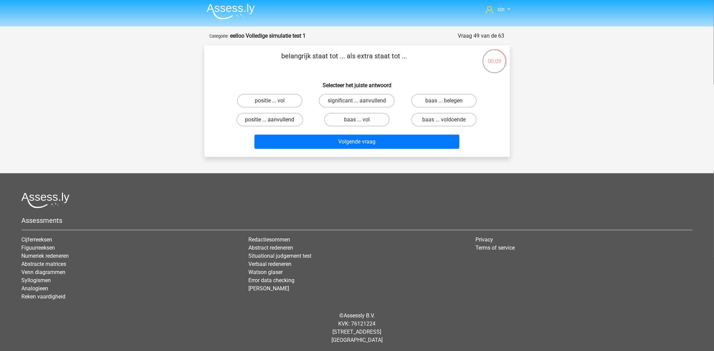
click at [255, 121] on label "positie ... aanvullend" at bounding box center [270, 120] width 67 height 14
click at [270, 121] on input "positie ... aanvullend" at bounding box center [272, 122] width 4 height 4
radio input "true"
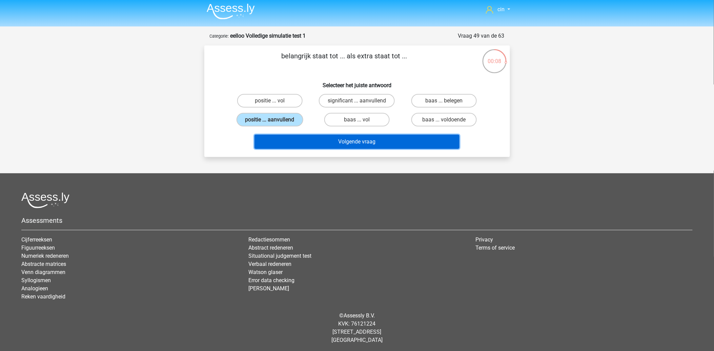
click at [294, 137] on button "Volgende vraag" at bounding box center [357, 142] width 205 height 14
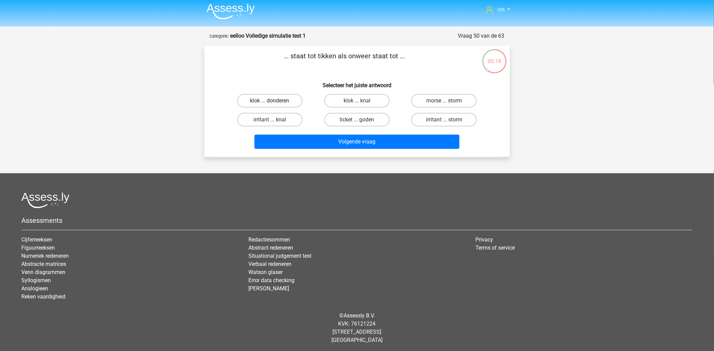
click at [259, 97] on label "klok ... donderen" at bounding box center [269, 101] width 65 height 14
click at [270, 101] on input "klok ... donderen" at bounding box center [272, 103] width 4 height 4
radio input "true"
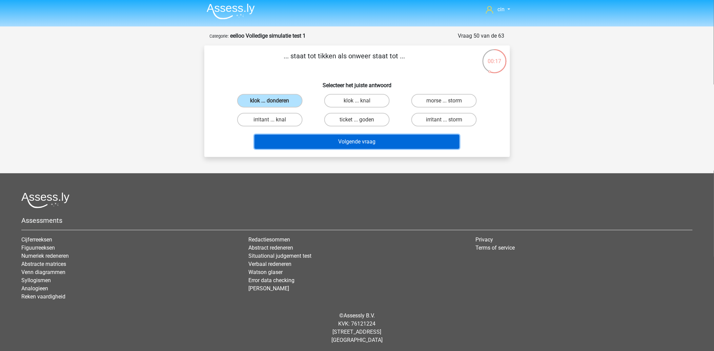
click at [339, 137] on button "Volgende vraag" at bounding box center [357, 142] width 205 height 14
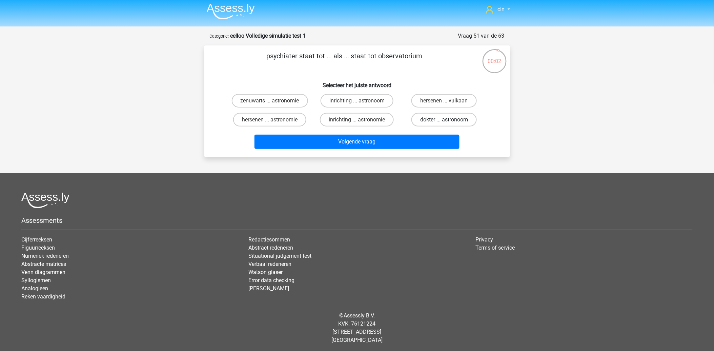
click at [432, 117] on label "dokter ... astronoom" at bounding box center [444, 120] width 65 height 14
click at [445, 120] on input "dokter ... astronoom" at bounding box center [447, 122] width 4 height 4
radio input "true"
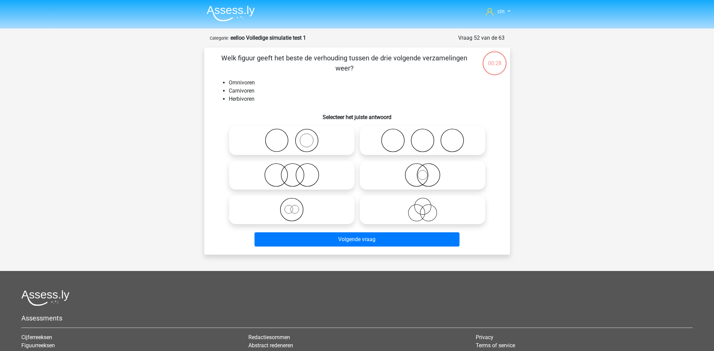
scroll to position [2, 0]
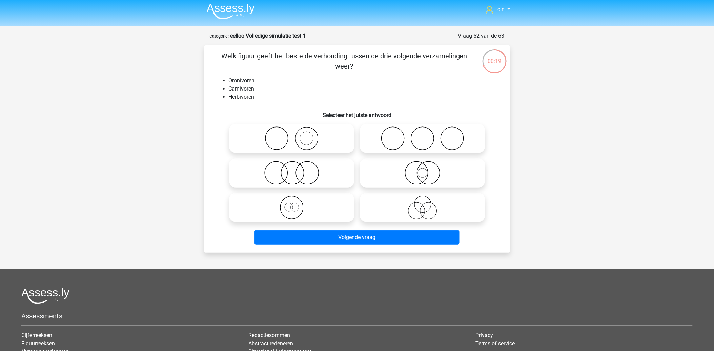
click at [428, 136] on icon at bounding box center [423, 138] width 120 height 24
click at [427, 135] on input "radio" at bounding box center [425, 133] width 4 height 4
radio input "true"
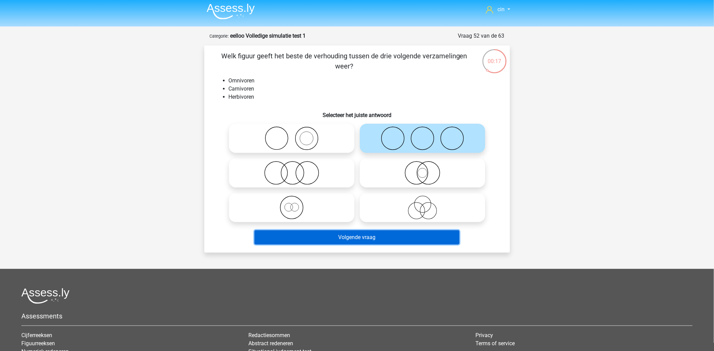
click at [334, 239] on button "Volgende vraag" at bounding box center [357, 237] width 205 height 14
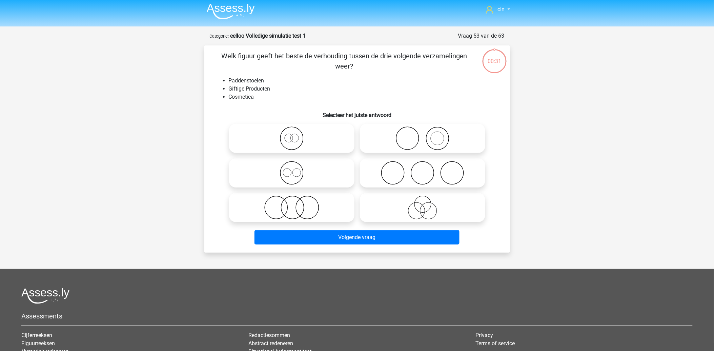
scroll to position [34, 0]
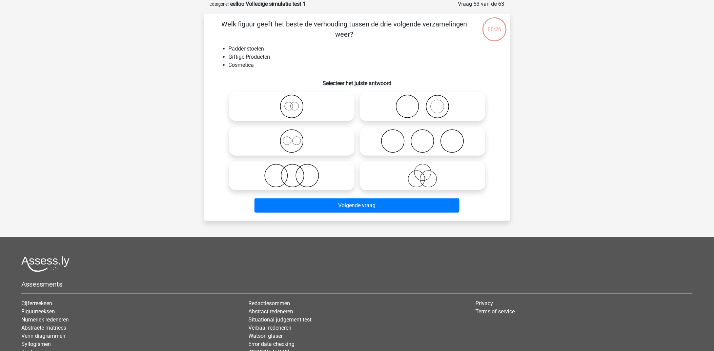
click at [417, 178] on icon at bounding box center [423, 176] width 120 height 24
click at [423, 172] on input "radio" at bounding box center [425, 170] width 4 height 4
radio input "true"
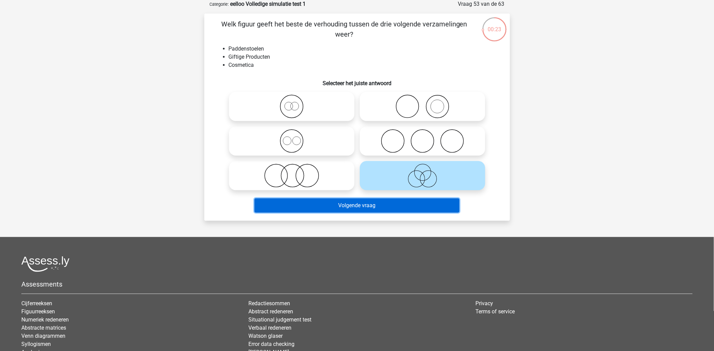
click at [350, 208] on button "Volgende vraag" at bounding box center [357, 205] width 205 height 14
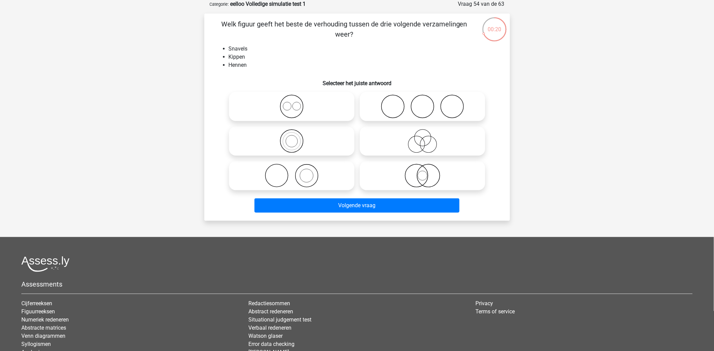
click at [419, 175] on icon at bounding box center [423, 176] width 120 height 24
click at [423, 172] on input "radio" at bounding box center [425, 170] width 4 height 4
radio input "true"
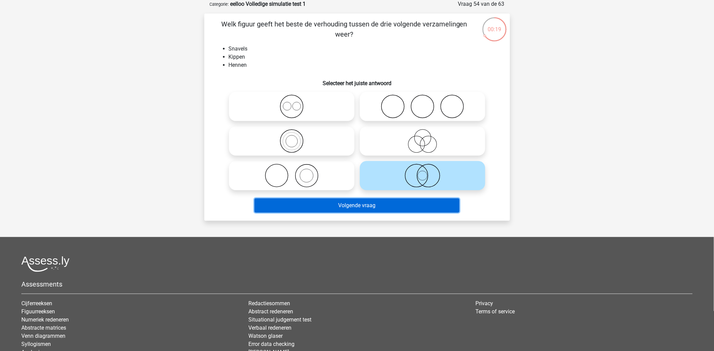
click at [399, 205] on button "Volgende vraag" at bounding box center [357, 205] width 205 height 14
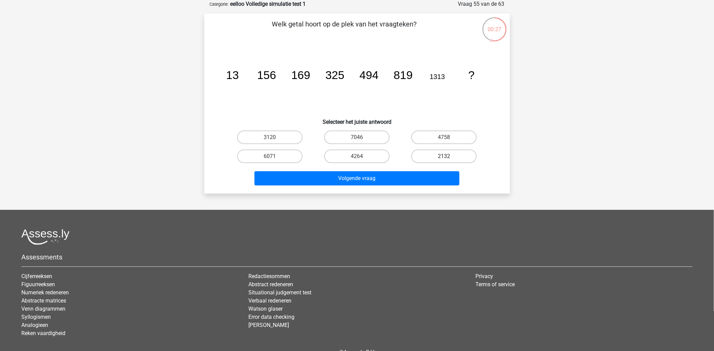
click at [466, 156] on label "2132" at bounding box center [444, 157] width 65 height 14
click at [449, 156] on input "2132" at bounding box center [447, 158] width 4 height 4
radio input "true"
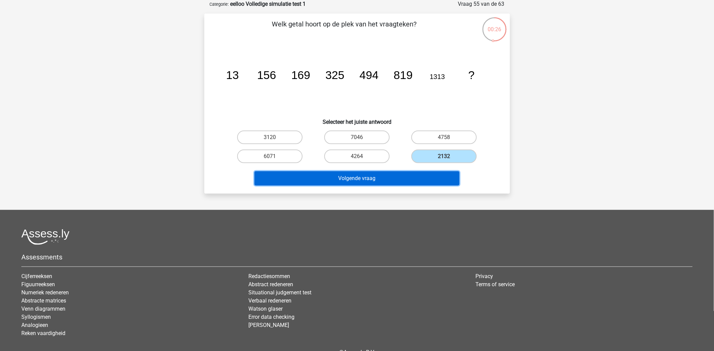
click at [350, 180] on button "Volgende vraag" at bounding box center [357, 178] width 205 height 14
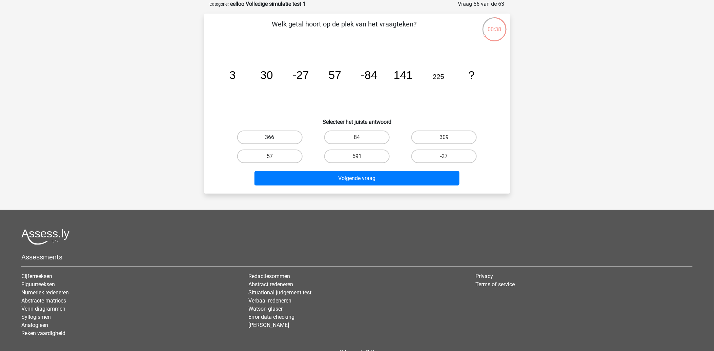
click at [280, 137] on label "366" at bounding box center [269, 138] width 65 height 14
click at [274, 137] on input "366" at bounding box center [272, 139] width 4 height 4
radio input "true"
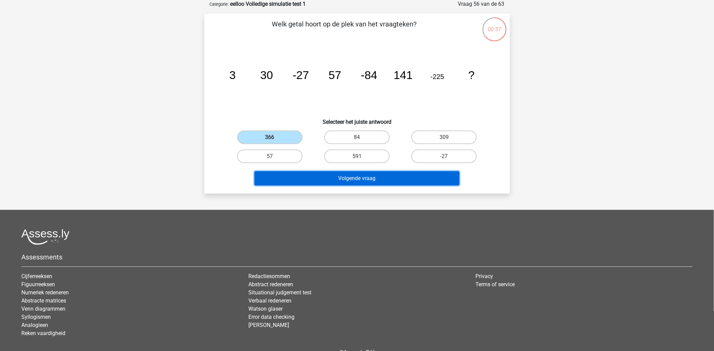
click at [330, 181] on button "Volgende vraag" at bounding box center [357, 178] width 205 height 14
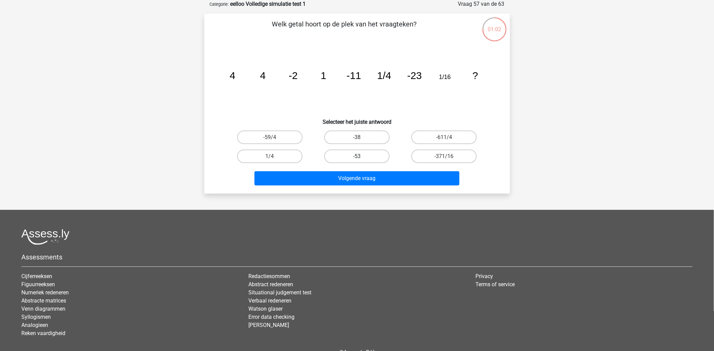
click at [355, 158] on label "-53" at bounding box center [357, 157] width 65 height 14
click at [357, 158] on input "-53" at bounding box center [359, 158] width 4 height 4
radio input "true"
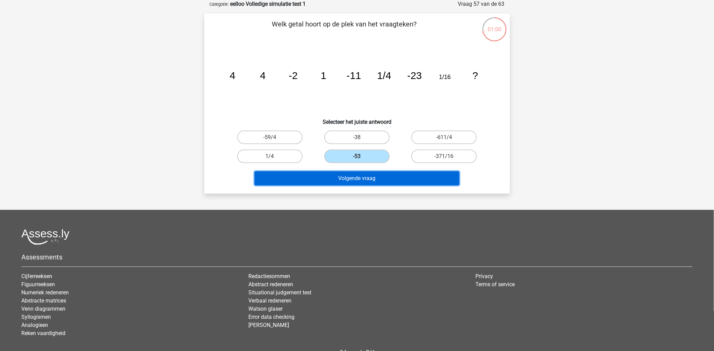
click at [353, 177] on button "Volgende vraag" at bounding box center [357, 178] width 205 height 14
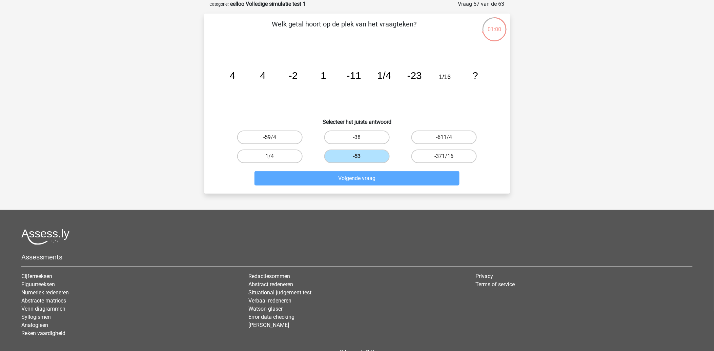
scroll to position [2, 0]
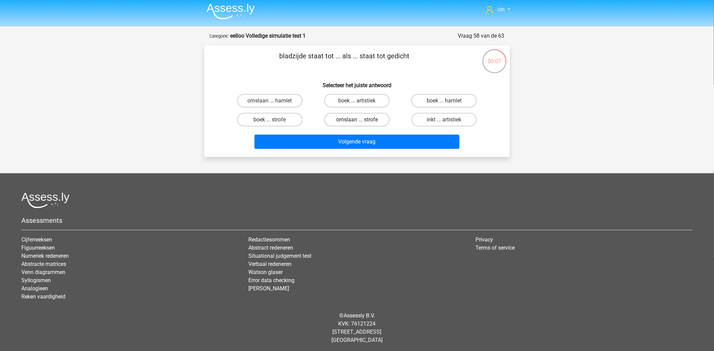
click at [347, 120] on label "omslaan ... strofe" at bounding box center [357, 120] width 65 height 14
click at [357, 120] on input "omslaan ... strofe" at bounding box center [359, 122] width 4 height 4
radio input "true"
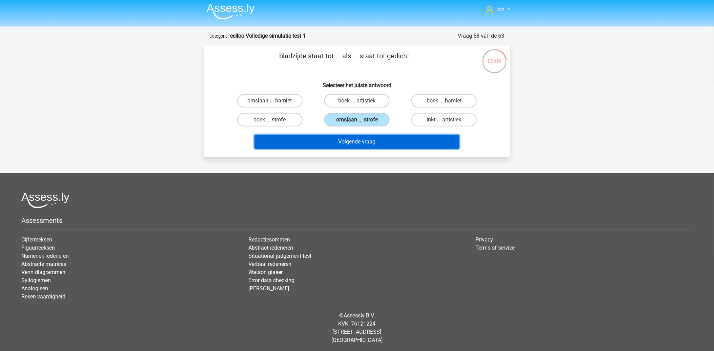
click at [350, 146] on button "Volgende vraag" at bounding box center [357, 142] width 205 height 14
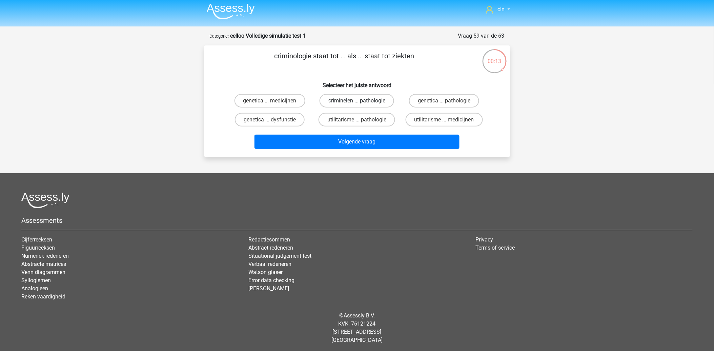
click at [347, 101] on label "criminelen ... pathologie" at bounding box center [357, 101] width 75 height 14
click at [357, 101] on input "criminelen ... pathologie" at bounding box center [359, 103] width 4 height 4
radio input "true"
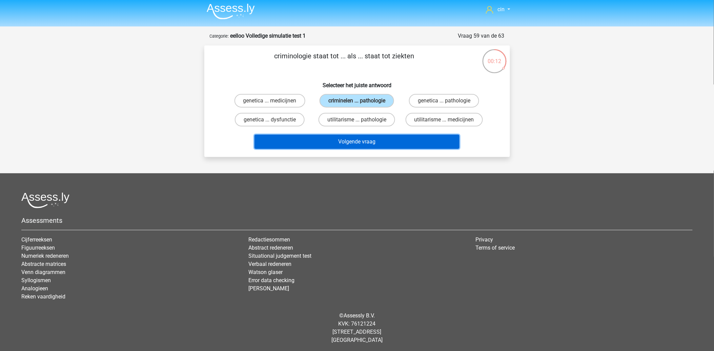
click at [362, 137] on button "Volgende vraag" at bounding box center [357, 142] width 205 height 14
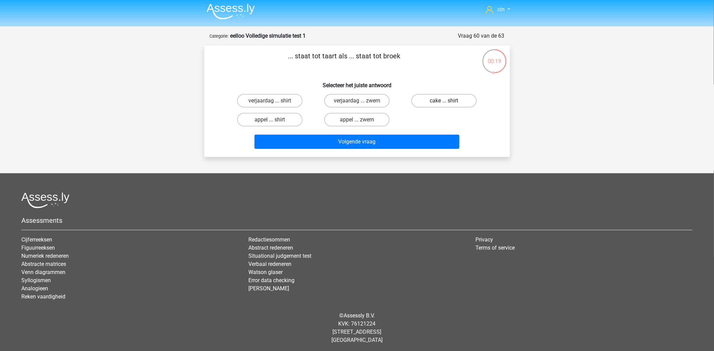
click at [437, 96] on label "cake ... shirt" at bounding box center [444, 101] width 65 height 14
click at [445, 101] on input "cake ... shirt" at bounding box center [447, 103] width 4 height 4
radio input "true"
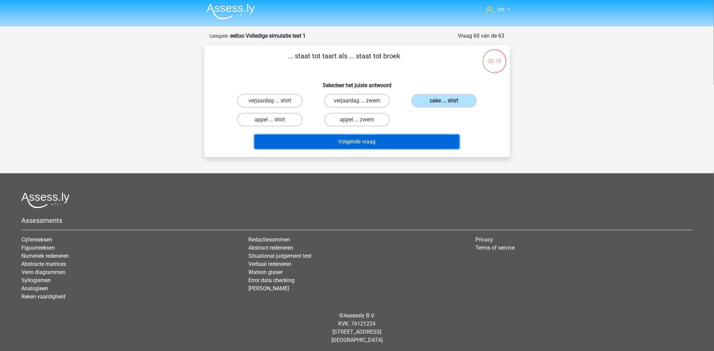
click at [345, 141] on button "Volgende vraag" at bounding box center [357, 142] width 205 height 14
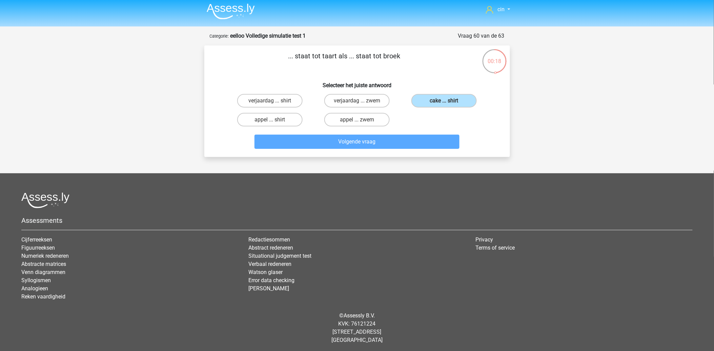
scroll to position [34, 0]
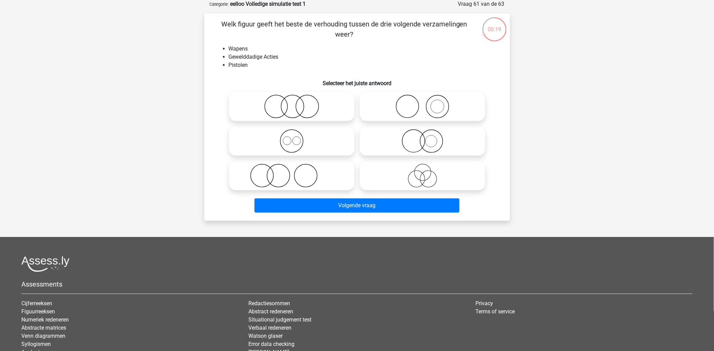
click at [411, 110] on icon at bounding box center [423, 107] width 120 height 24
click at [423, 103] on input "radio" at bounding box center [425, 101] width 4 height 4
radio input "true"
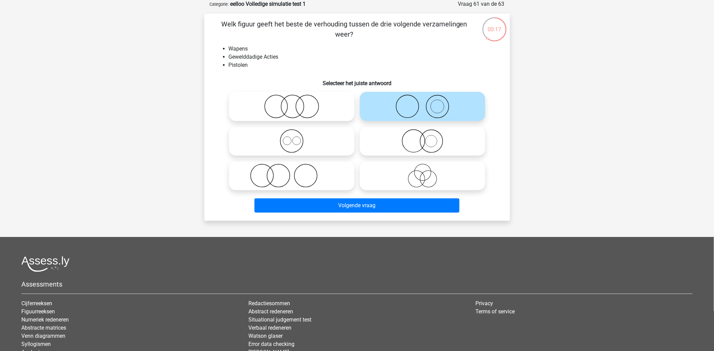
click at [416, 140] on icon at bounding box center [423, 141] width 120 height 24
click at [423, 138] on input "radio" at bounding box center [425, 135] width 4 height 4
radio input "true"
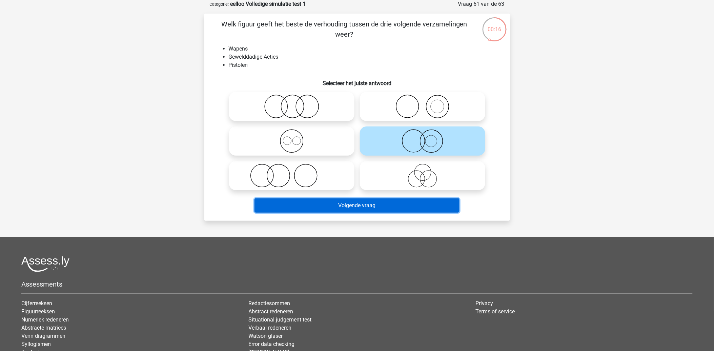
click at [364, 205] on button "Volgende vraag" at bounding box center [357, 205] width 205 height 14
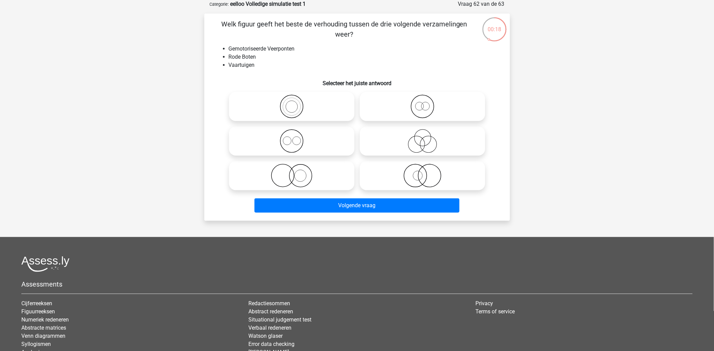
click at [290, 139] on icon at bounding box center [292, 141] width 120 height 24
click at [292, 138] on input "radio" at bounding box center [294, 135] width 4 height 4
radio input "true"
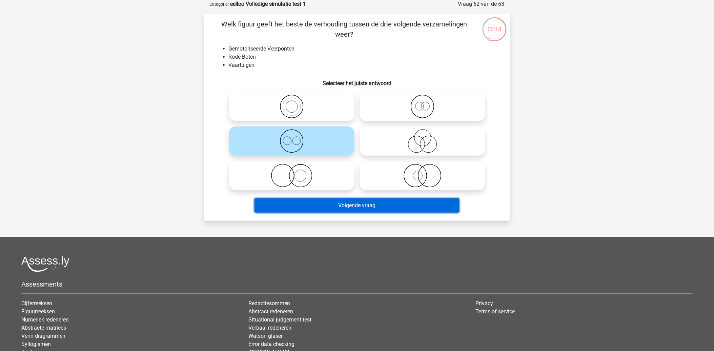
click at [357, 204] on button "Volgende vraag" at bounding box center [357, 205] width 205 height 14
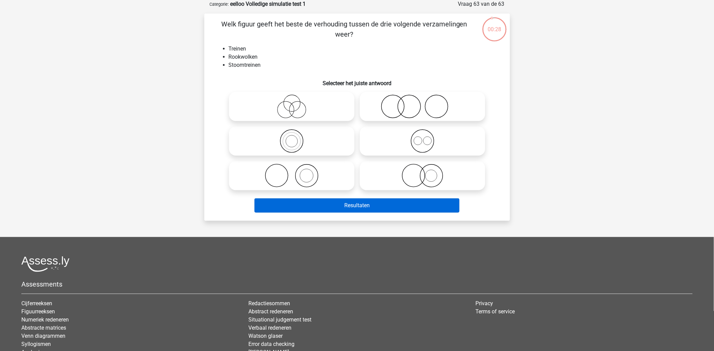
scroll to position [0, 0]
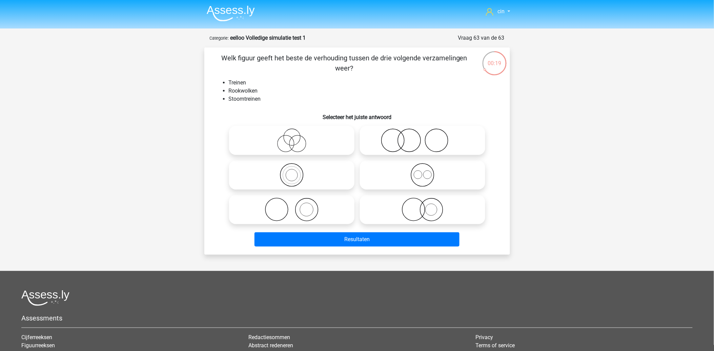
click at [313, 216] on icon at bounding box center [292, 210] width 120 height 24
click at [296, 206] on input "radio" at bounding box center [294, 204] width 4 height 4
radio input "true"
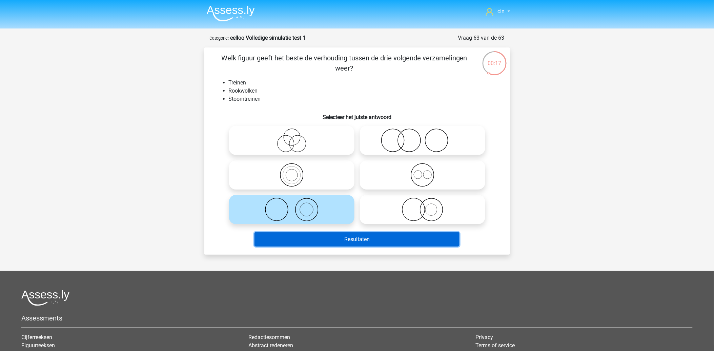
click at [322, 240] on button "Resultaten" at bounding box center [357, 239] width 205 height 14
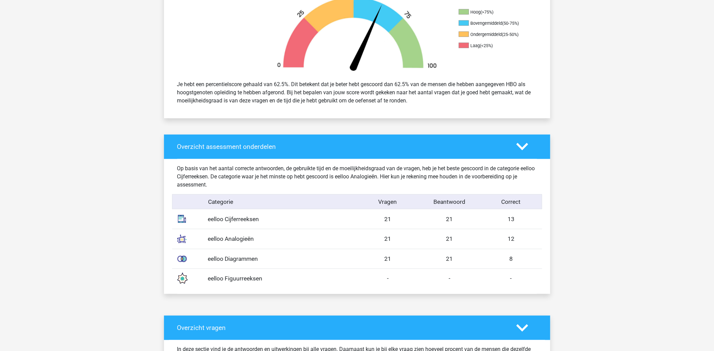
scroll to position [301, 0]
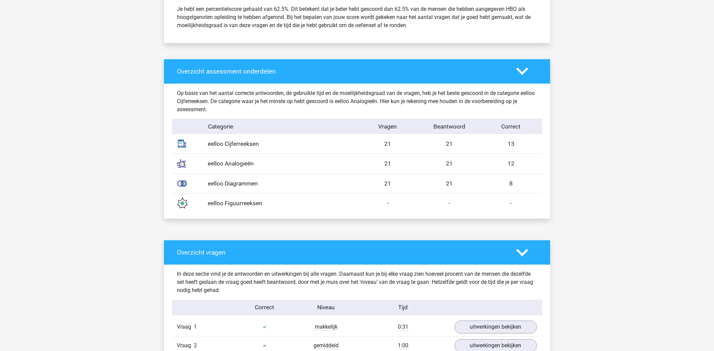
click at [231, 184] on div "eelloo Diagrammen" at bounding box center [280, 183] width 154 height 9
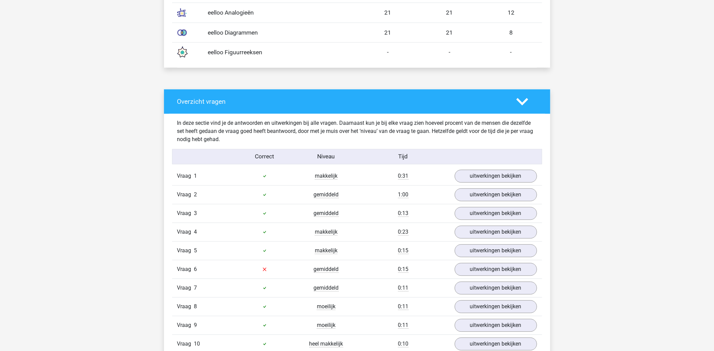
scroll to position [527, 0]
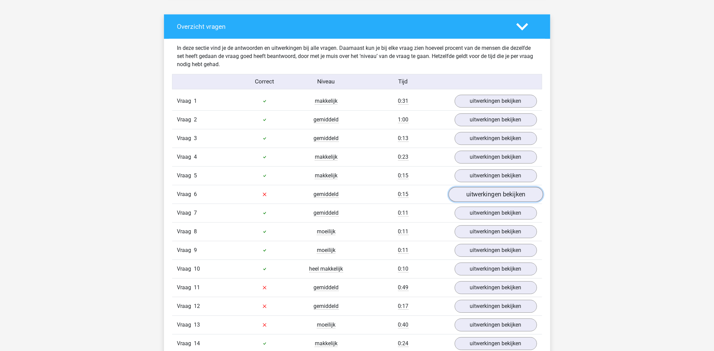
click at [474, 194] on link "uitwerkingen bekijken" at bounding box center [496, 194] width 95 height 15
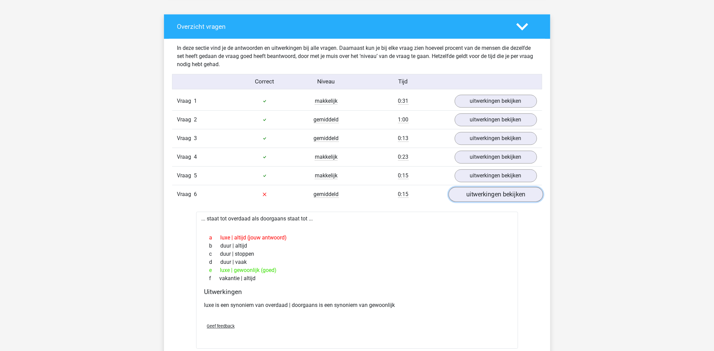
click at [476, 199] on link "uitwerkingen bekijken" at bounding box center [496, 194] width 95 height 15
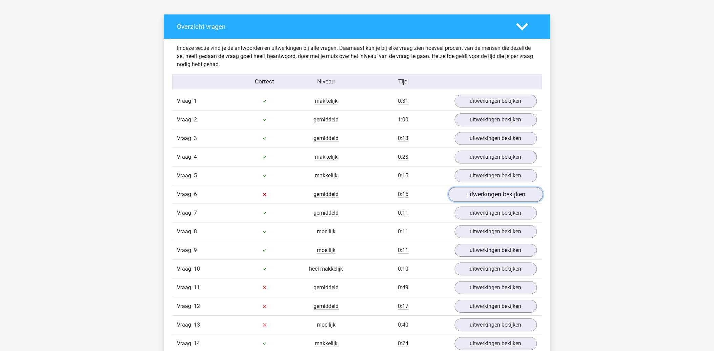
scroll to position [603, 0]
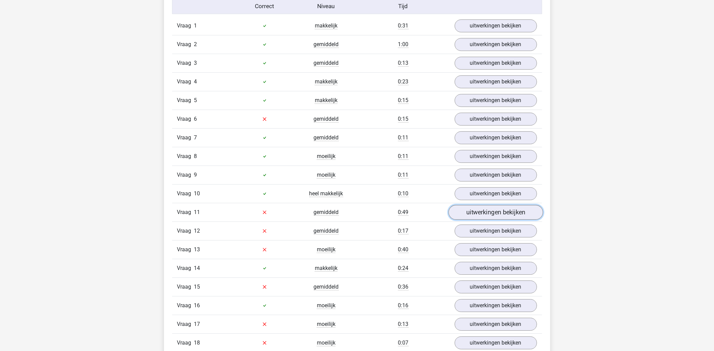
click at [477, 214] on link "uitwerkingen bekijken" at bounding box center [496, 212] width 95 height 15
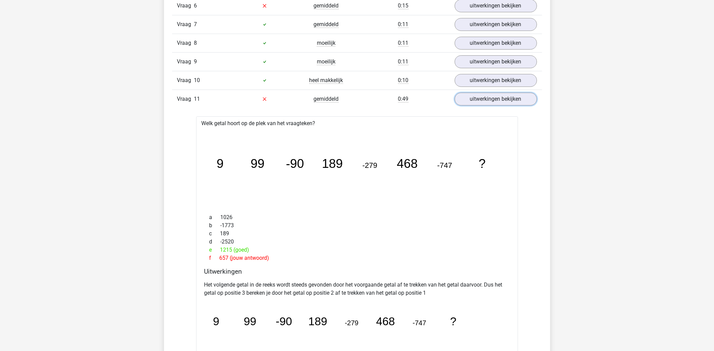
scroll to position [791, 0]
